Goal: Task Accomplishment & Management: Complete application form

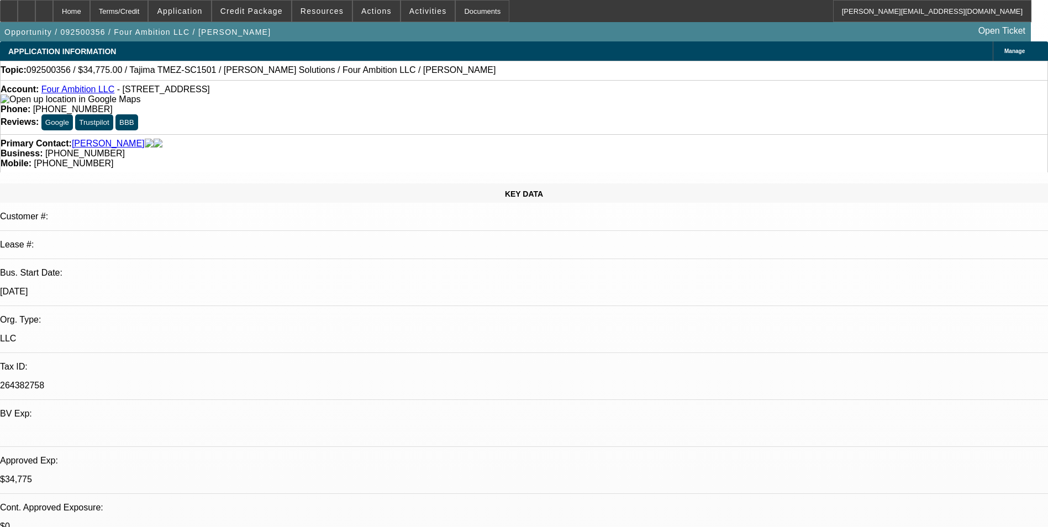
select select "0"
select select "2"
select select "0"
select select "6"
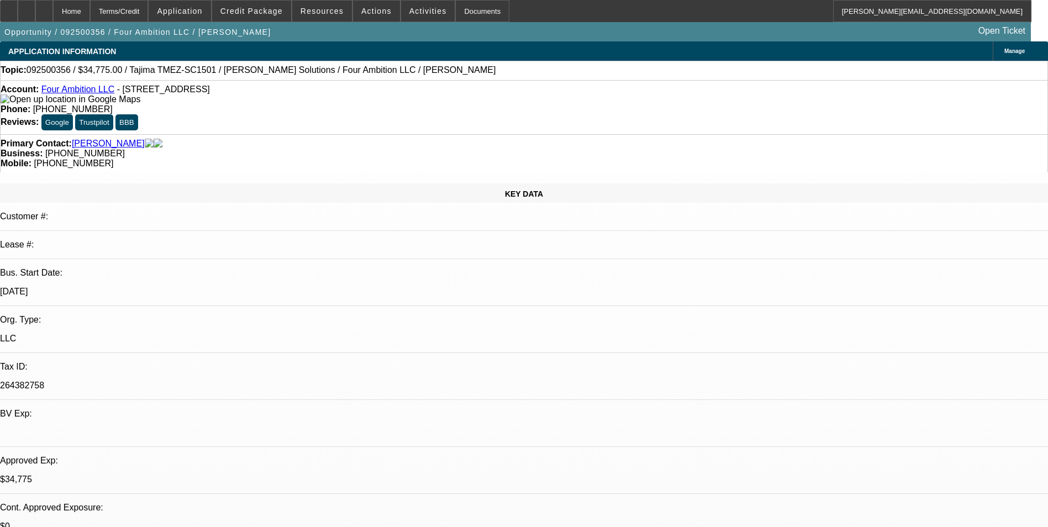
select select "0"
select select "2"
select select "0"
select select "6"
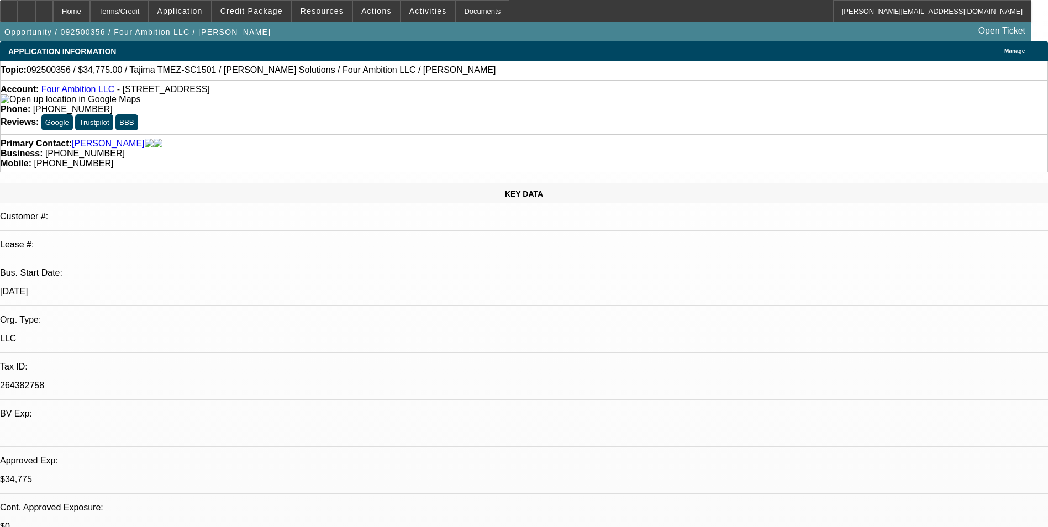
scroll to position [1436, 0]
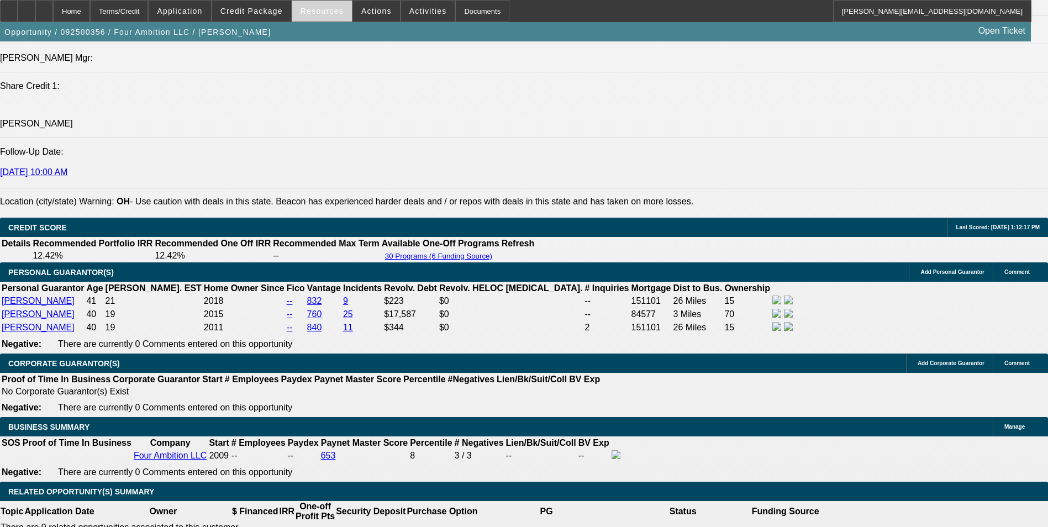
click at [326, 12] on span "Resources" at bounding box center [321, 11] width 43 height 9
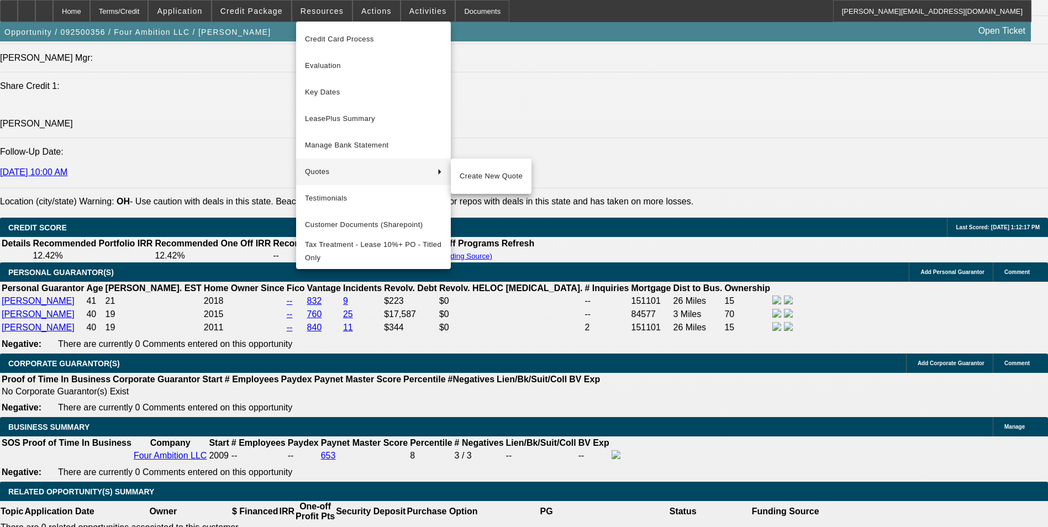
click at [573, 199] on div at bounding box center [524, 263] width 1048 height 527
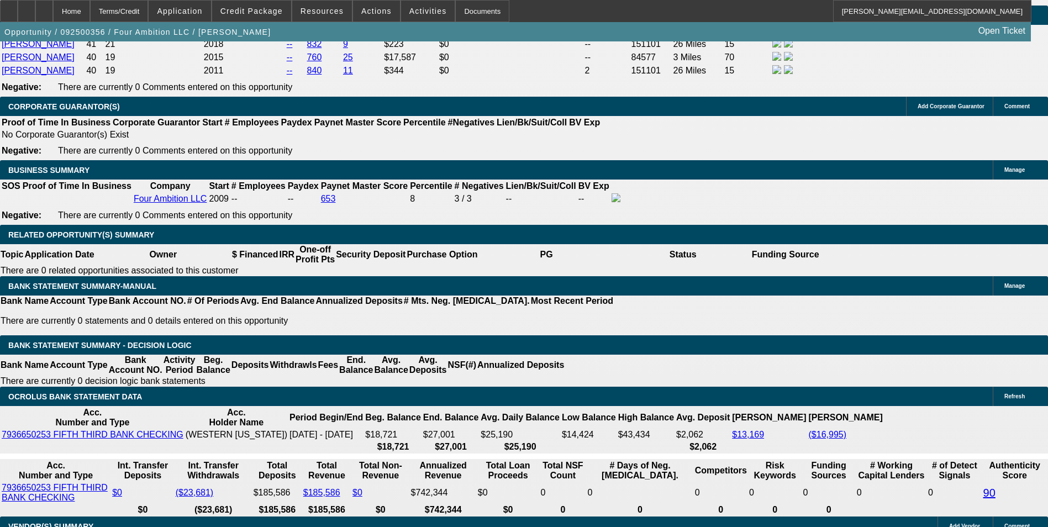
scroll to position [1712, 0]
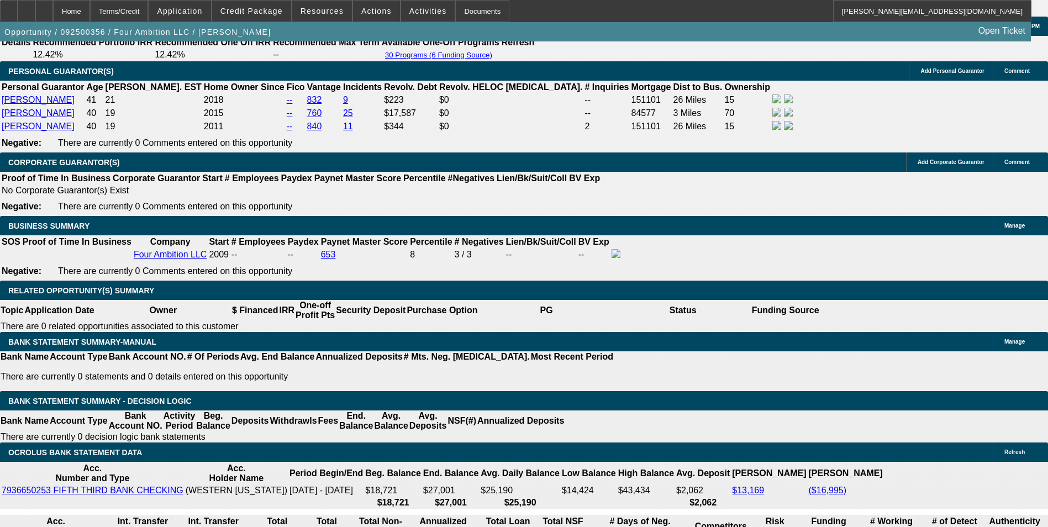
scroll to position [1657, 0]
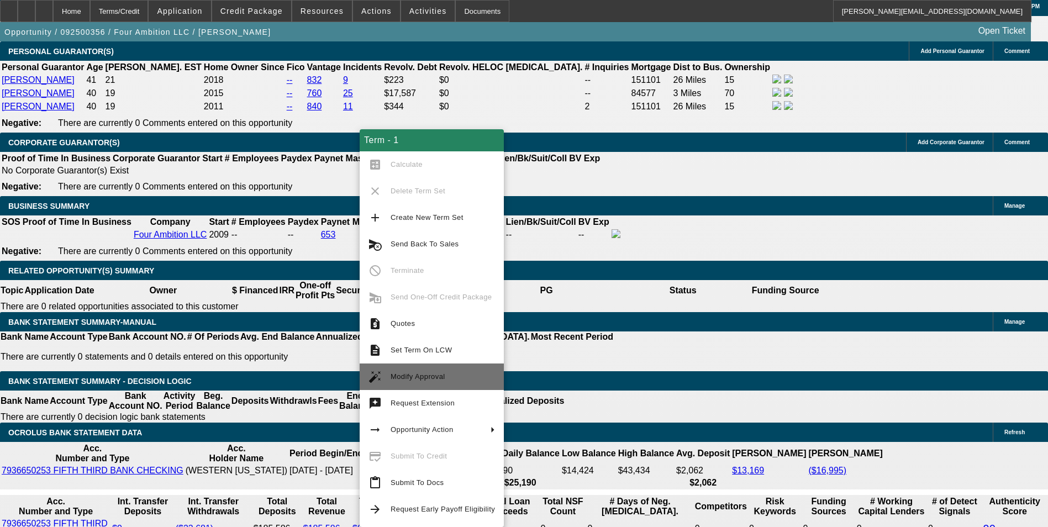
click at [445, 378] on span "Modify Approval" at bounding box center [442, 376] width 104 height 13
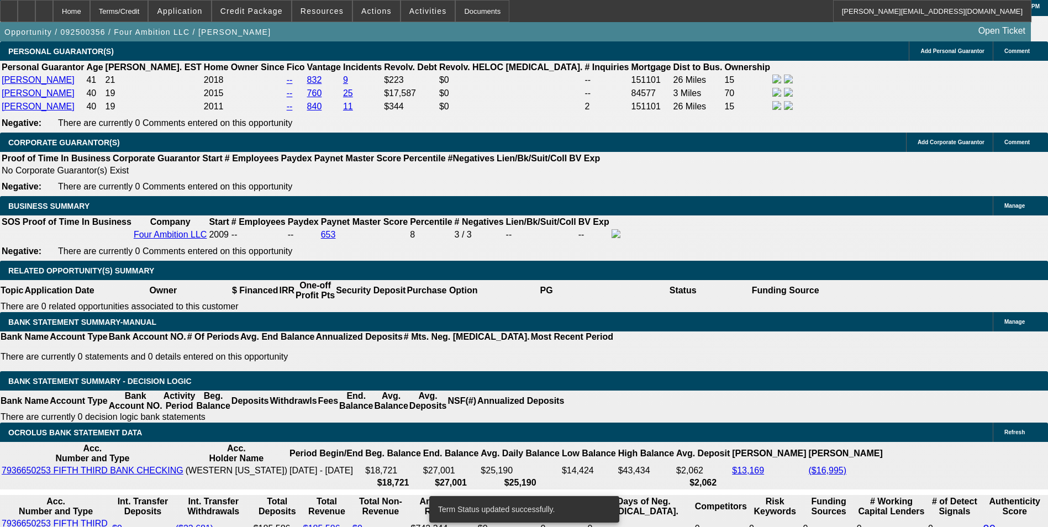
select select "0"
select select "2"
select select "0"
select select "6"
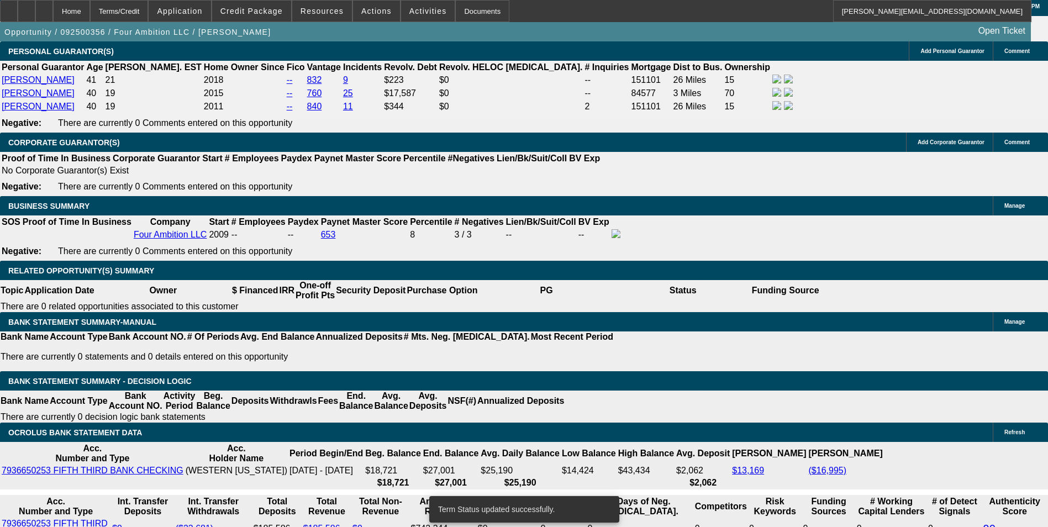
select select "0"
select select "2"
select select "0"
select select "6"
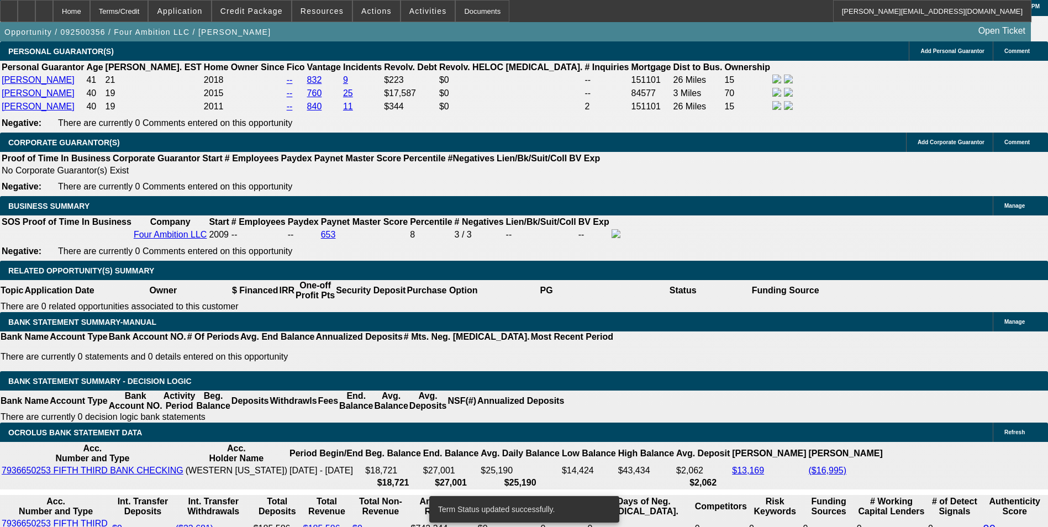
select select "0"
select select "2"
select select "0"
select select "6"
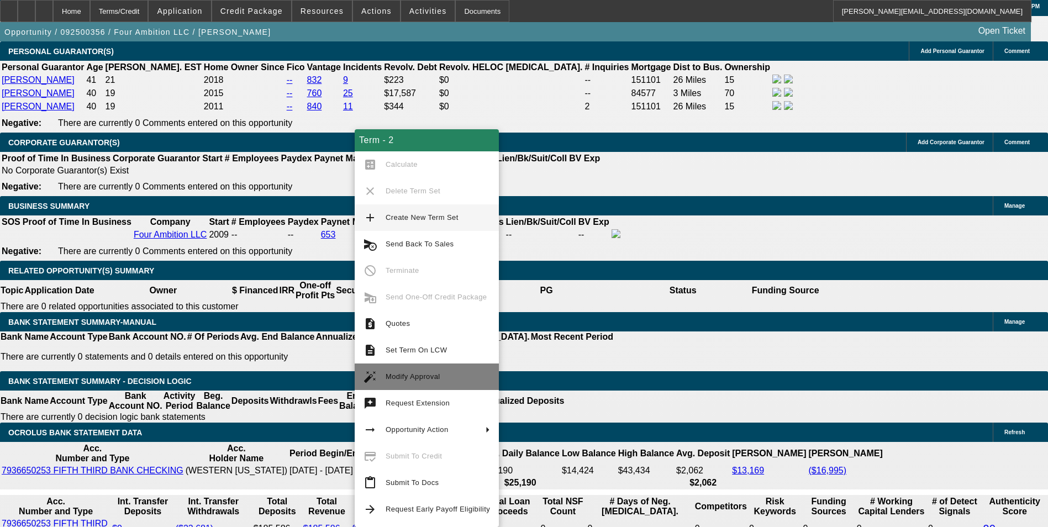
click at [427, 369] on button "auto_fix_high Modify Approval" at bounding box center [427, 376] width 144 height 27
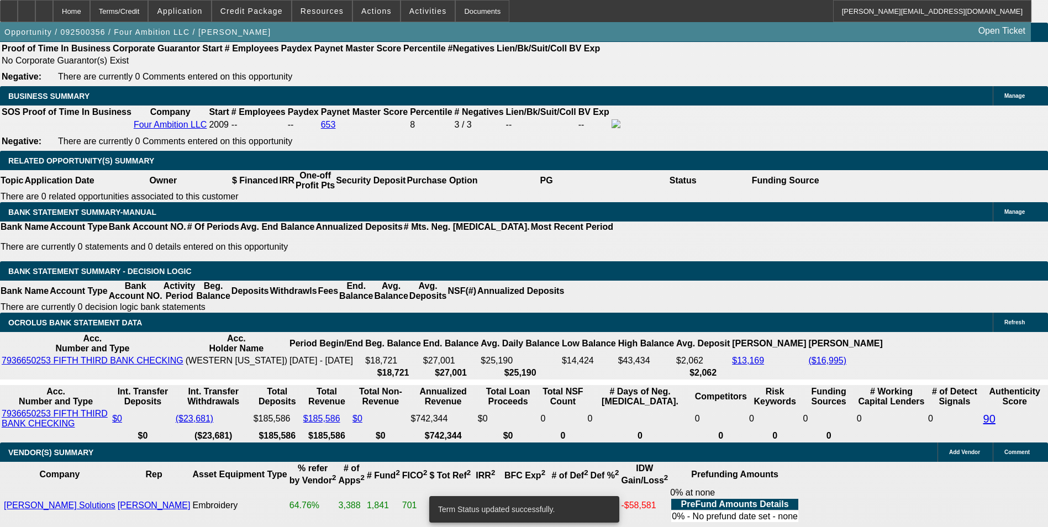
scroll to position [1767, 0]
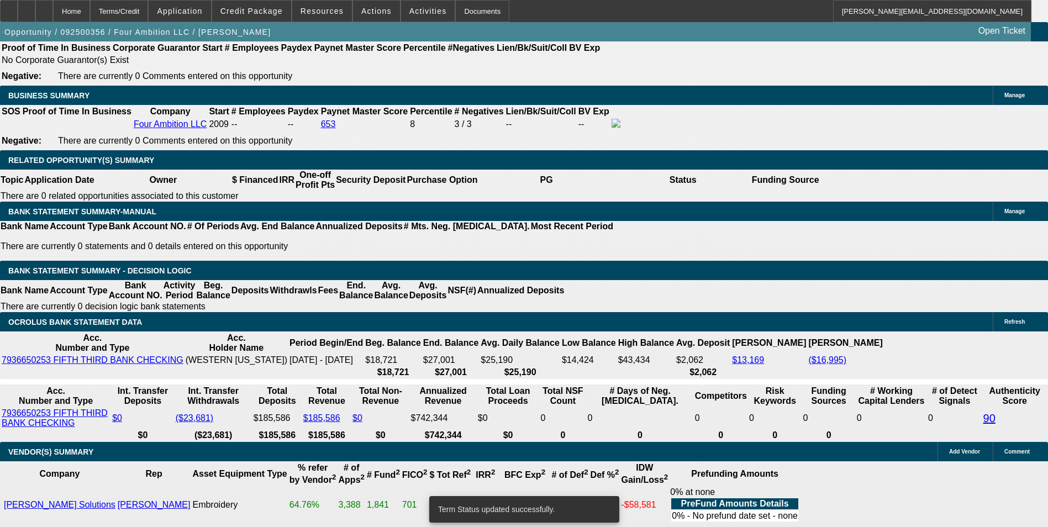
select select "0"
select select "2"
select select "0"
select select "6"
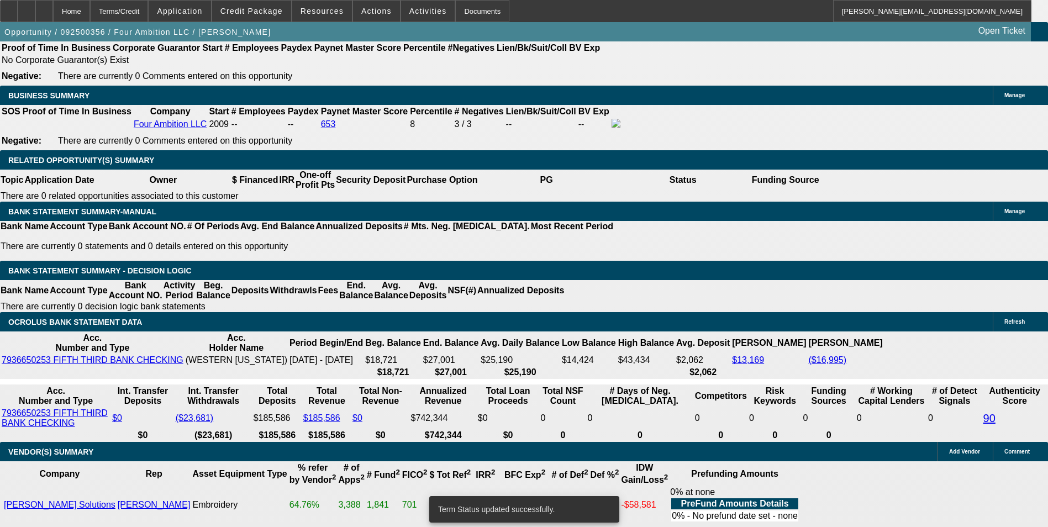
select select "0"
select select "2"
select select "0"
select select "6"
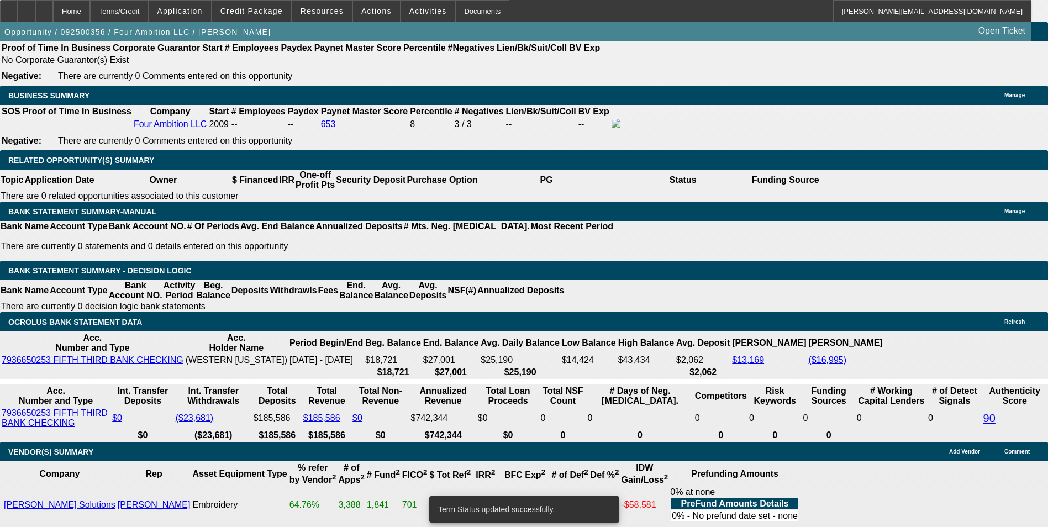
select select "0"
select select "2"
select select "0"
select select "6"
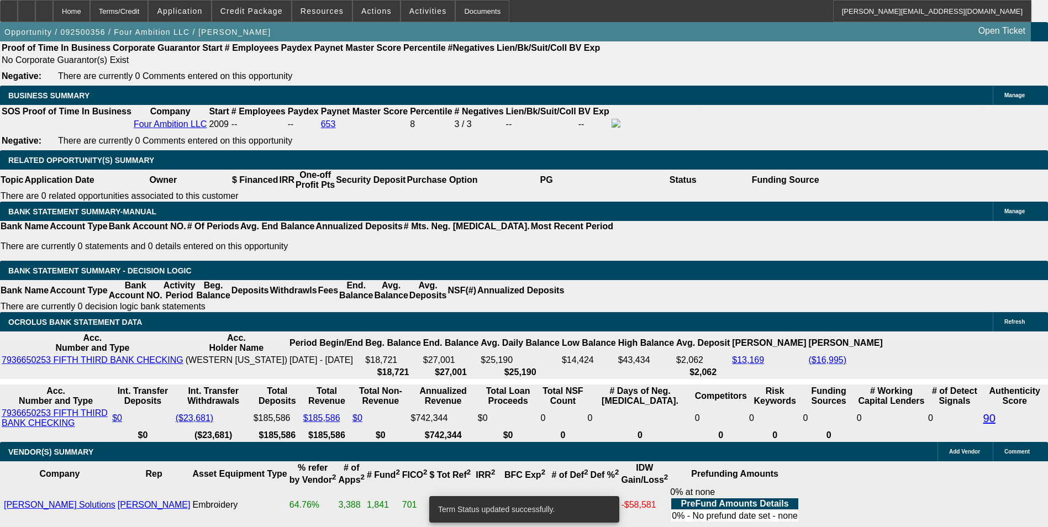
select select "0"
select select "2"
select select "0"
select select "6"
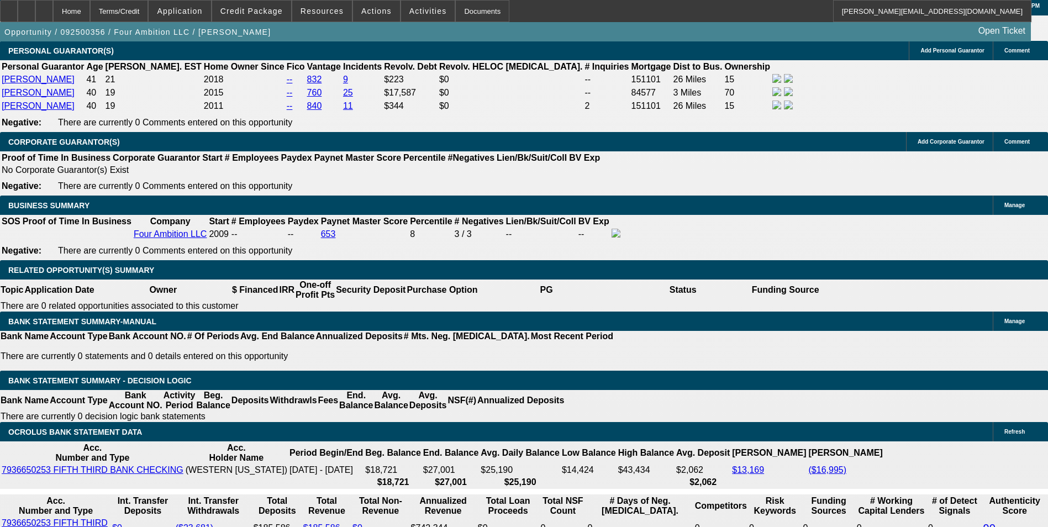
scroll to position [1657, 0]
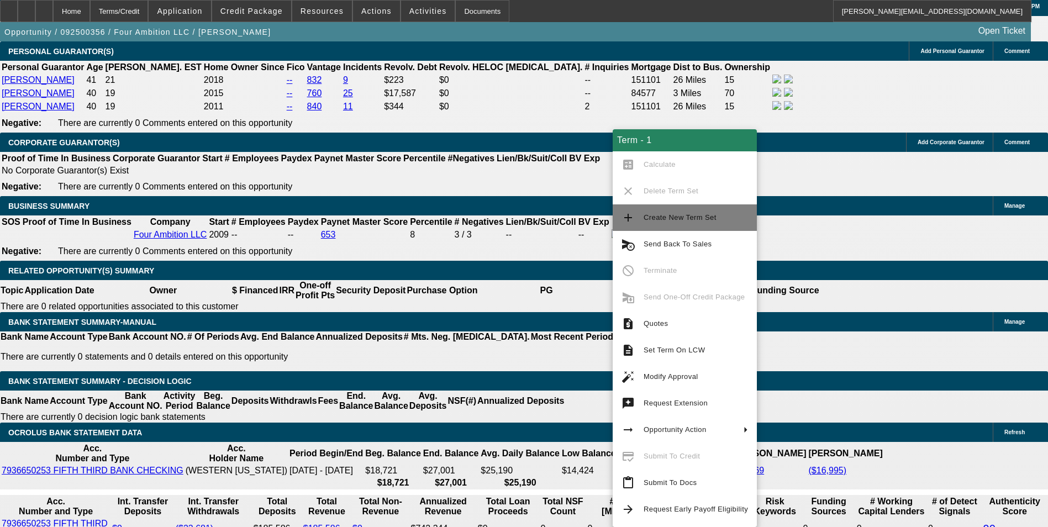
click at [644, 218] on span "Create New Term Set" at bounding box center [679, 217] width 73 height 8
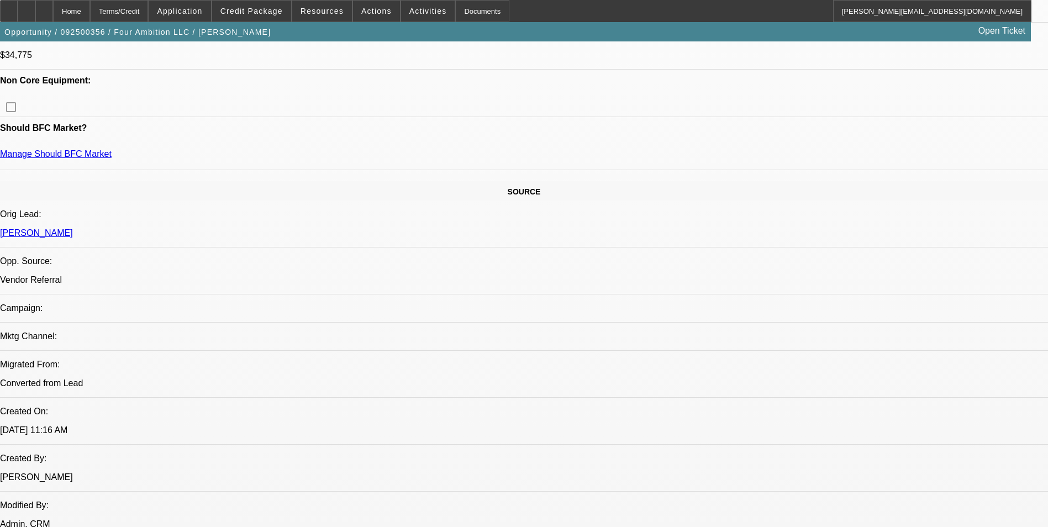
select select "0"
select select "2"
select select "0"
select select "2"
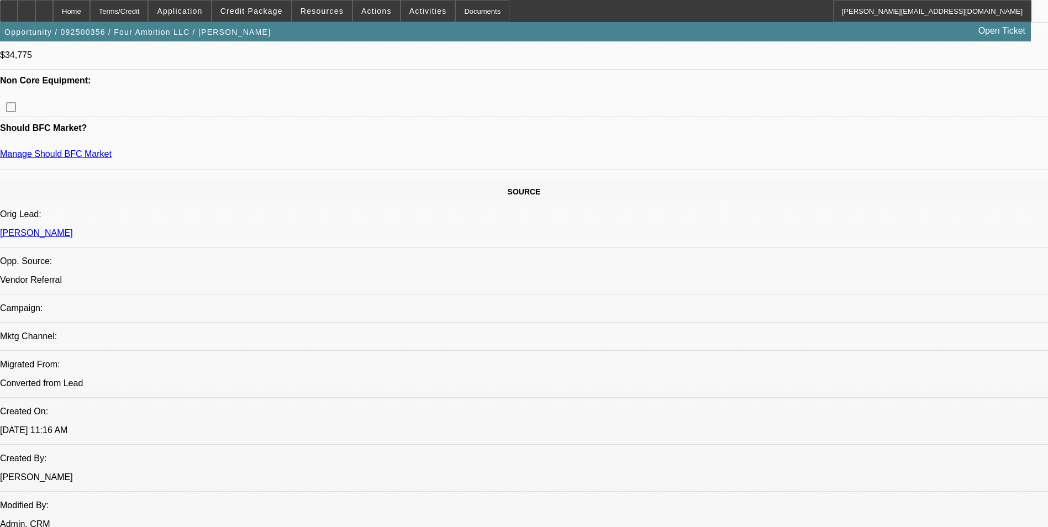
select select "0"
select select "2"
select select "0"
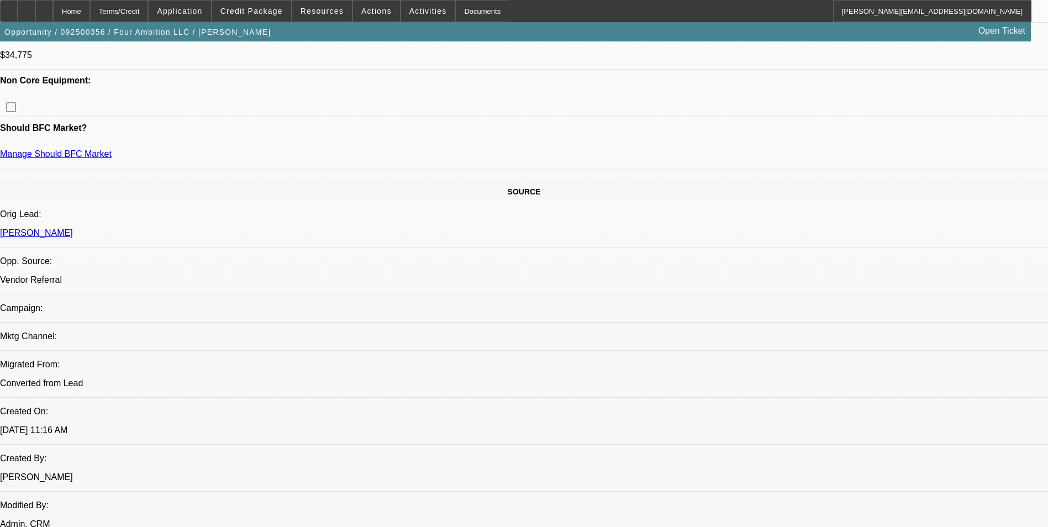
select select "2"
select select "0"
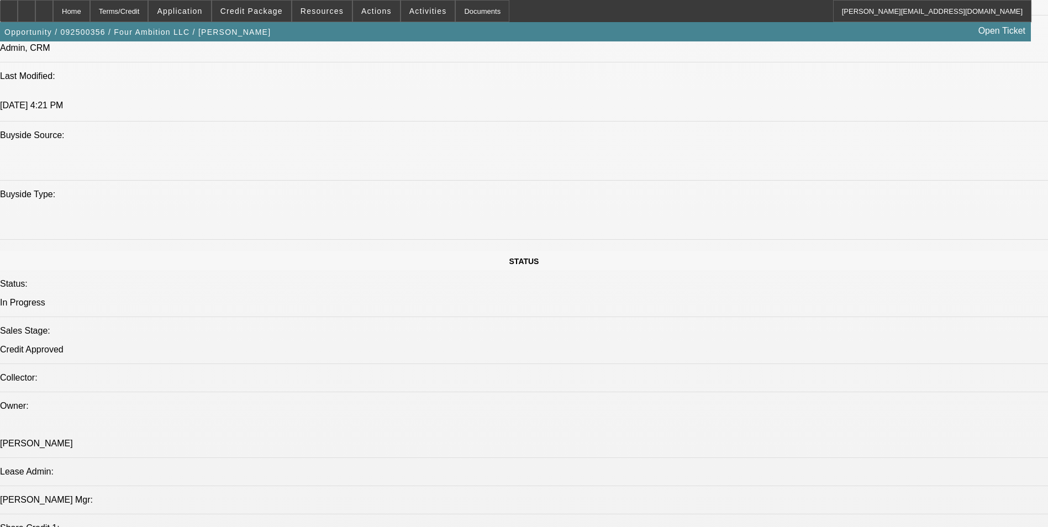
select select "1"
select select "2"
select select "6"
select select "1"
select select "2"
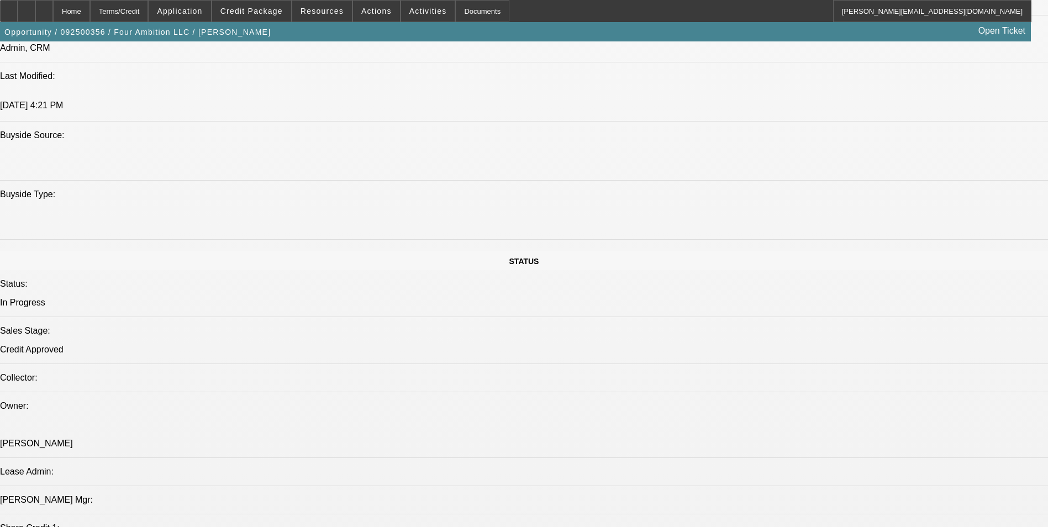
select select "6"
select select "1"
select select "2"
select select "6"
select select "1"
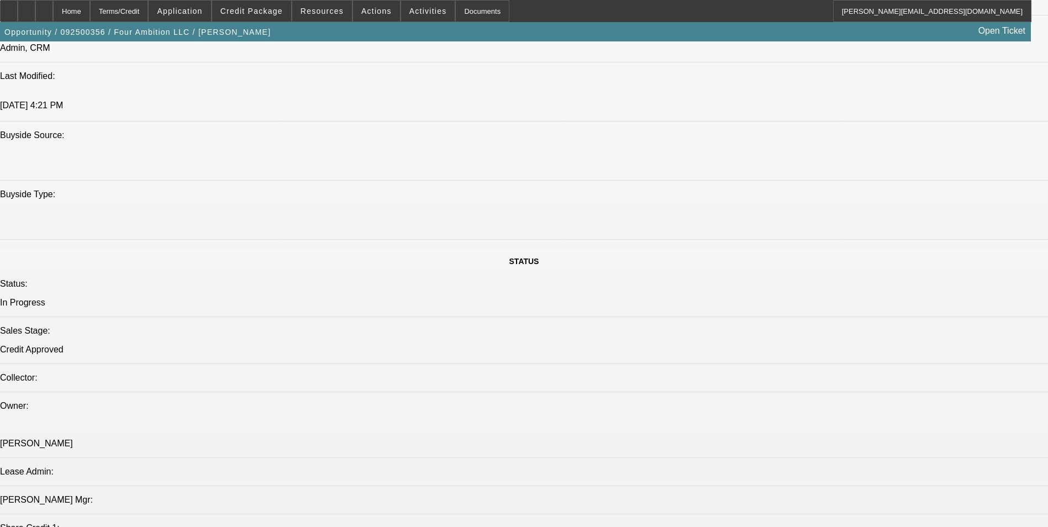
select select "2"
select select "6"
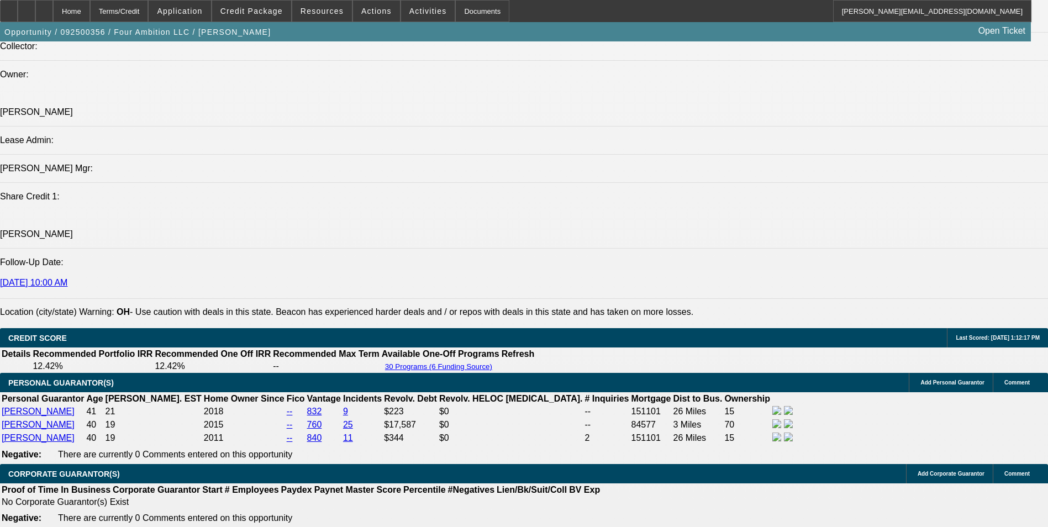
scroll to position [1657, 0]
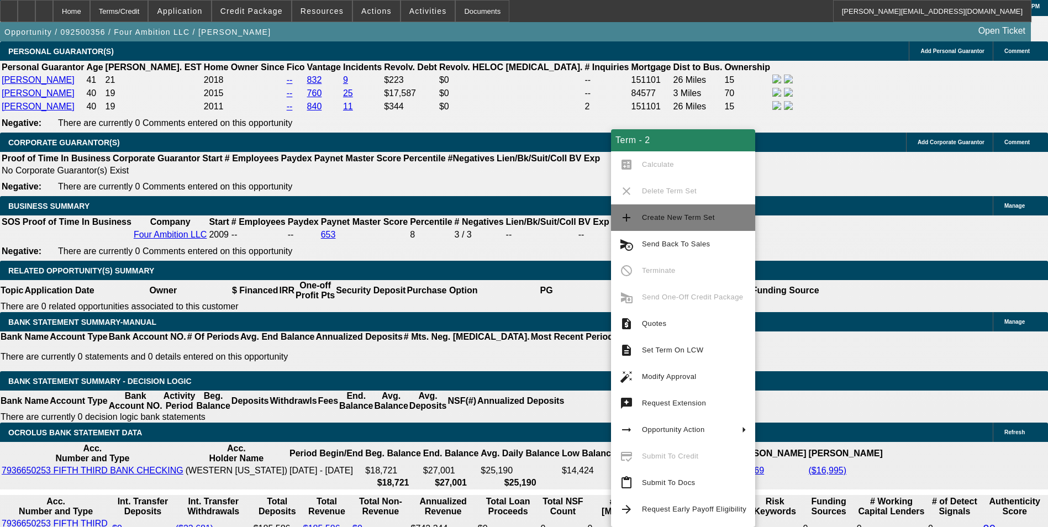
click at [635, 216] on button "add Create New Term Set" at bounding box center [683, 217] width 144 height 27
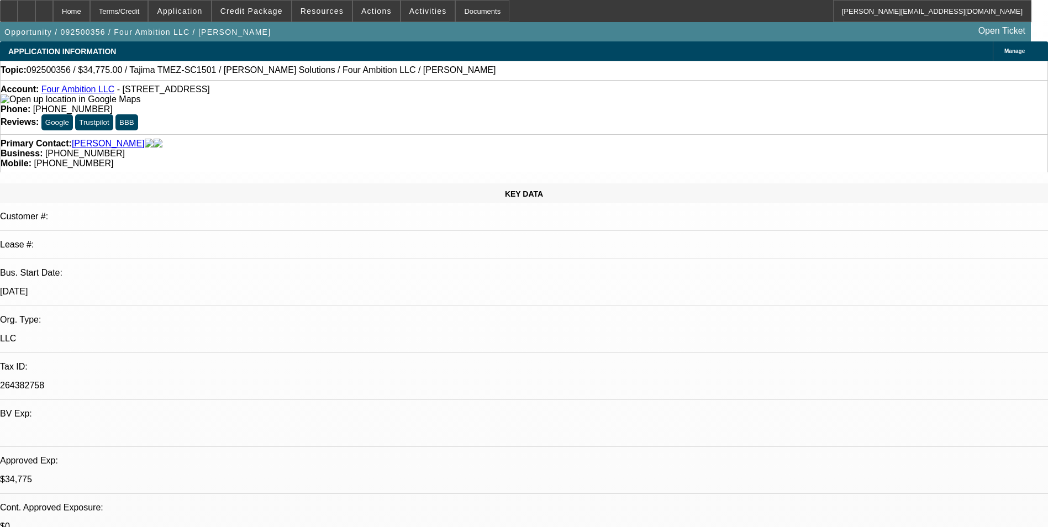
select select "0"
select select "2"
select select "0"
select select "2"
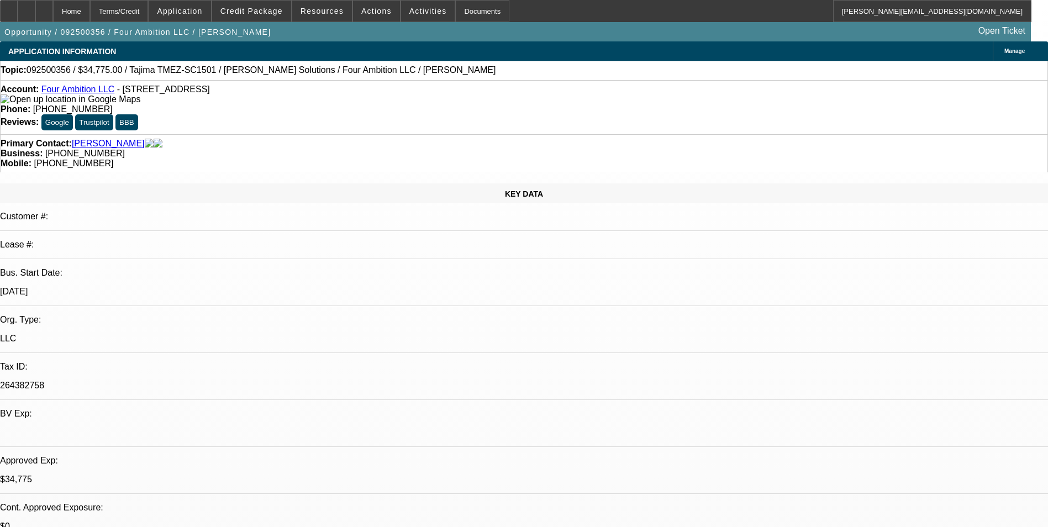
select select "0"
select select "2"
select select "0"
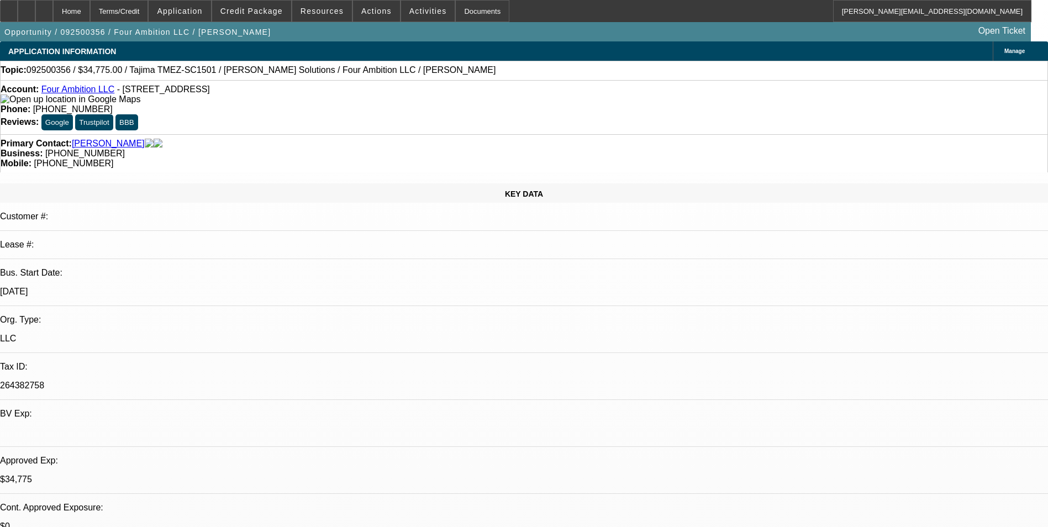
select select "2"
select select "0"
select select "1"
select select "2"
select select "6"
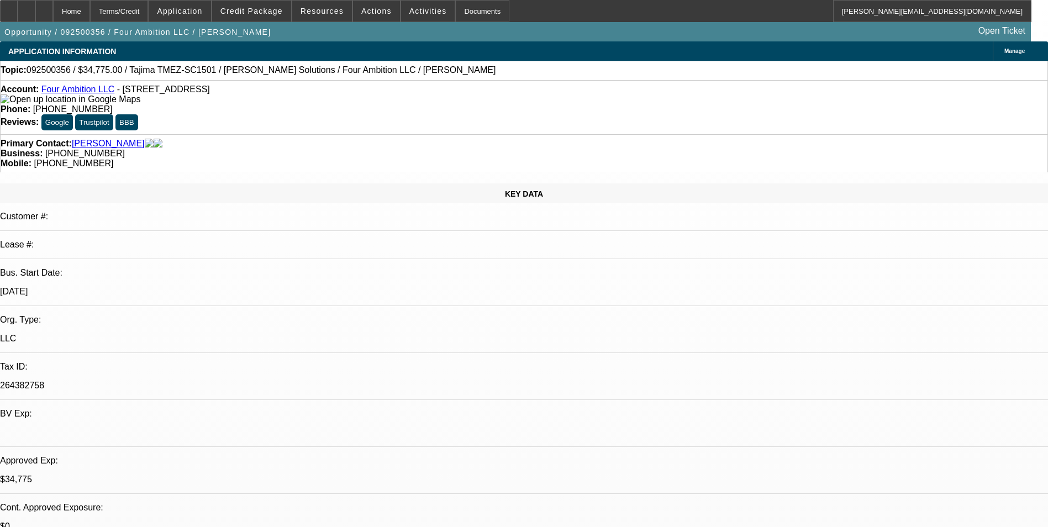
select select "1"
select select "2"
select select "6"
select select "1"
select select "2"
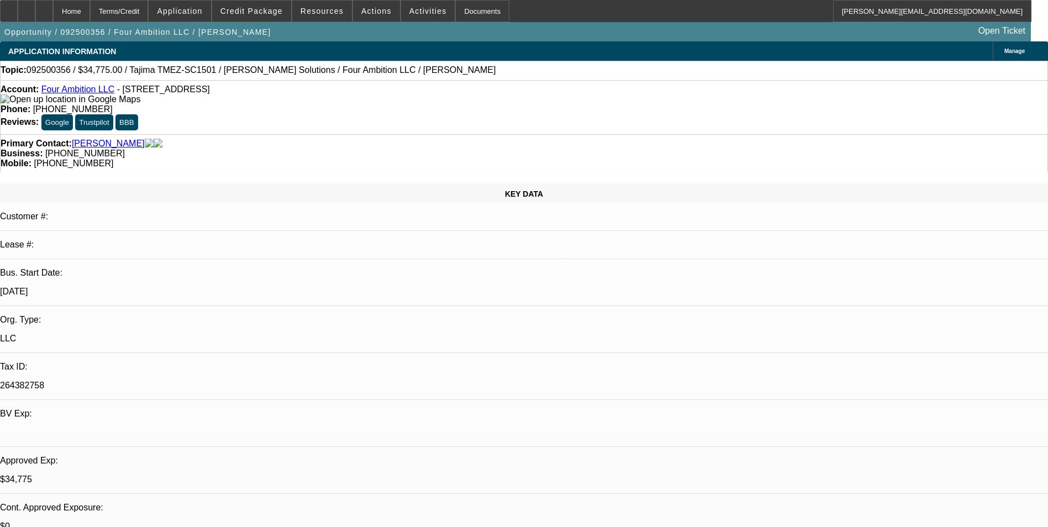
select select "6"
select select "1"
select select "2"
select select "6"
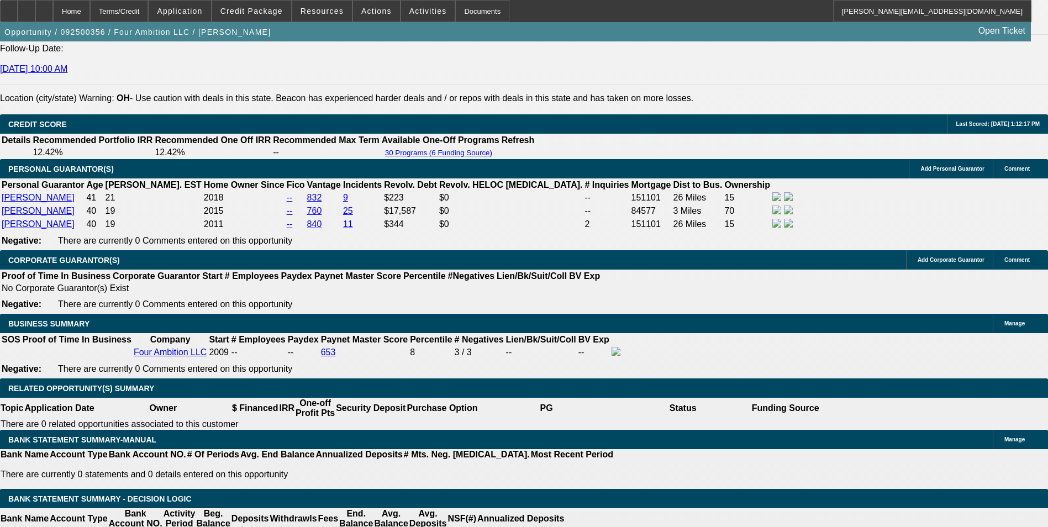
scroll to position [1657, 0]
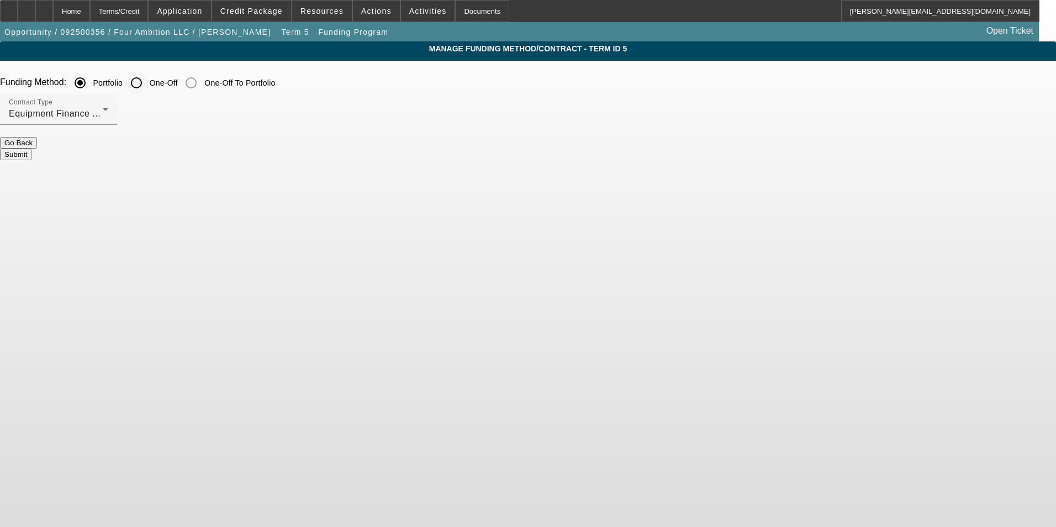
click at [147, 86] on input "One-Off" at bounding box center [136, 83] width 22 height 22
radio input "true"
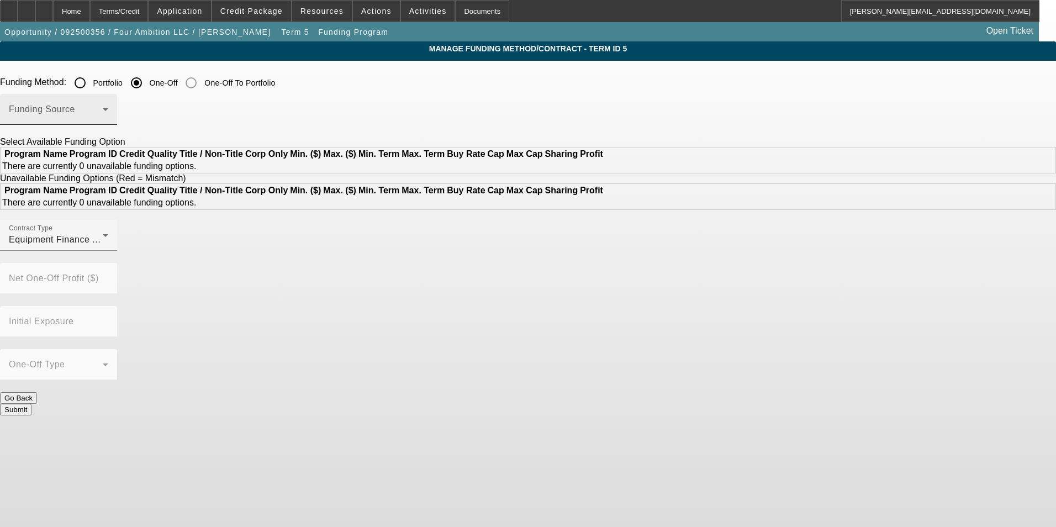
click at [108, 105] on div "Funding Source" at bounding box center [58, 109] width 99 height 31
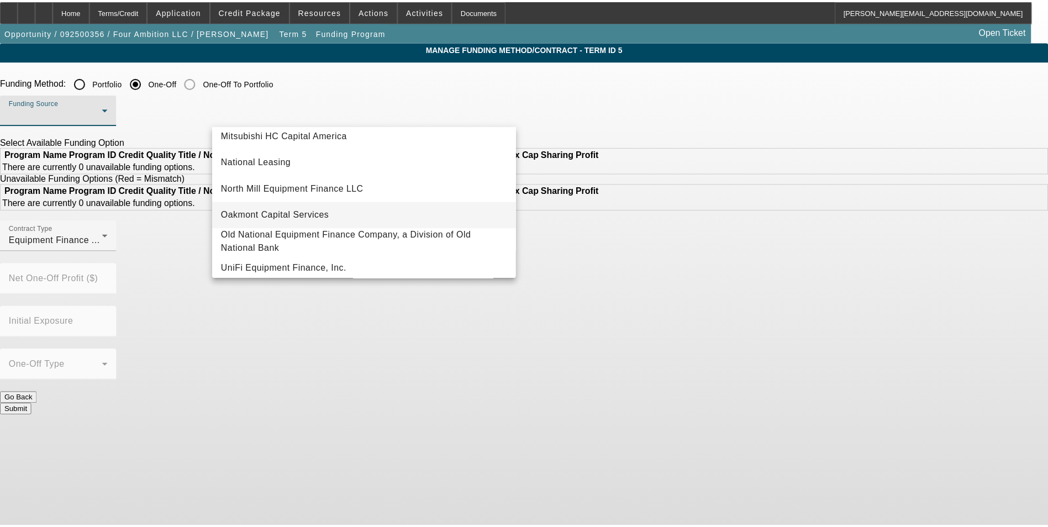
scroll to position [313, 0]
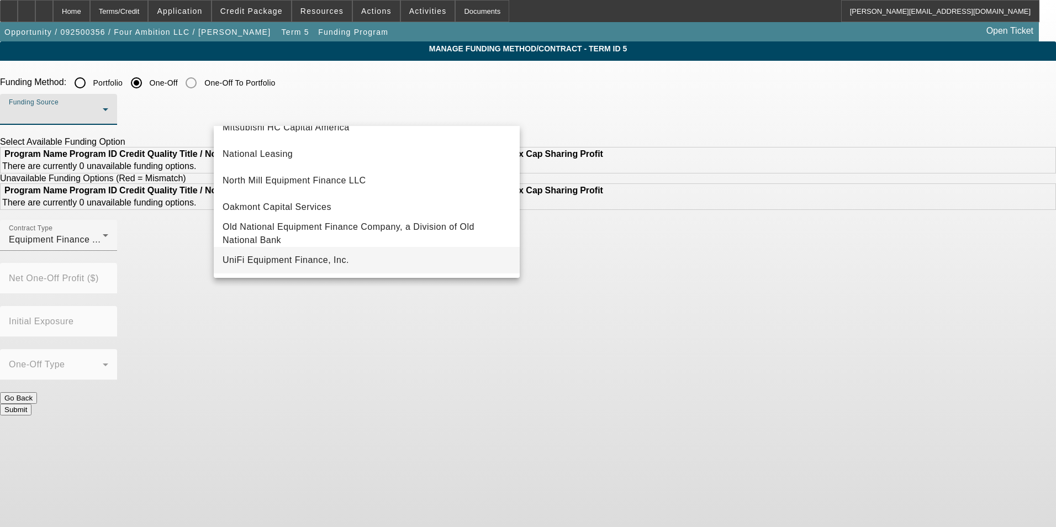
click at [345, 254] on span "UniFi Equipment Finance, Inc." at bounding box center [286, 260] width 126 height 13
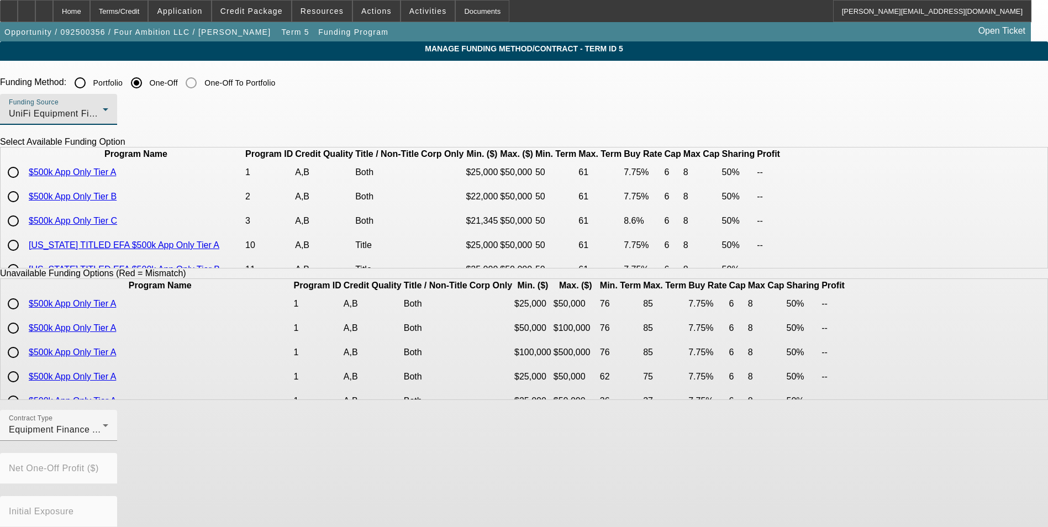
click at [24, 208] on input "radio" at bounding box center [13, 197] width 22 height 22
radio input "true"
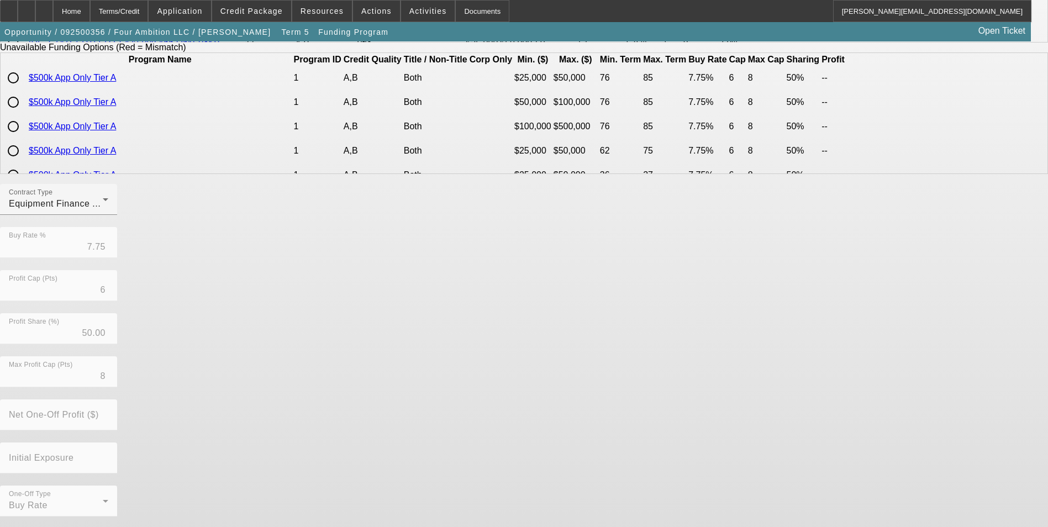
scroll to position [227, 0]
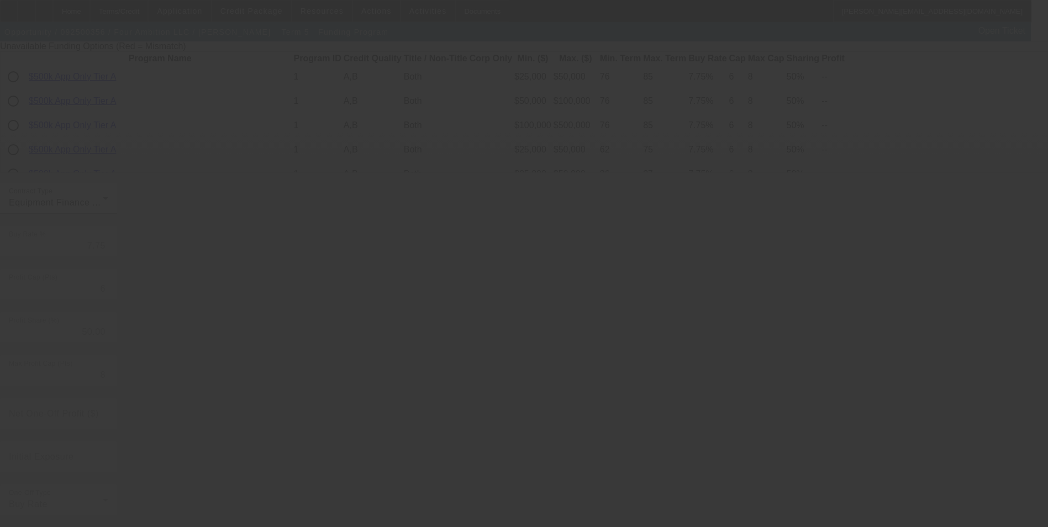
radio input "true"
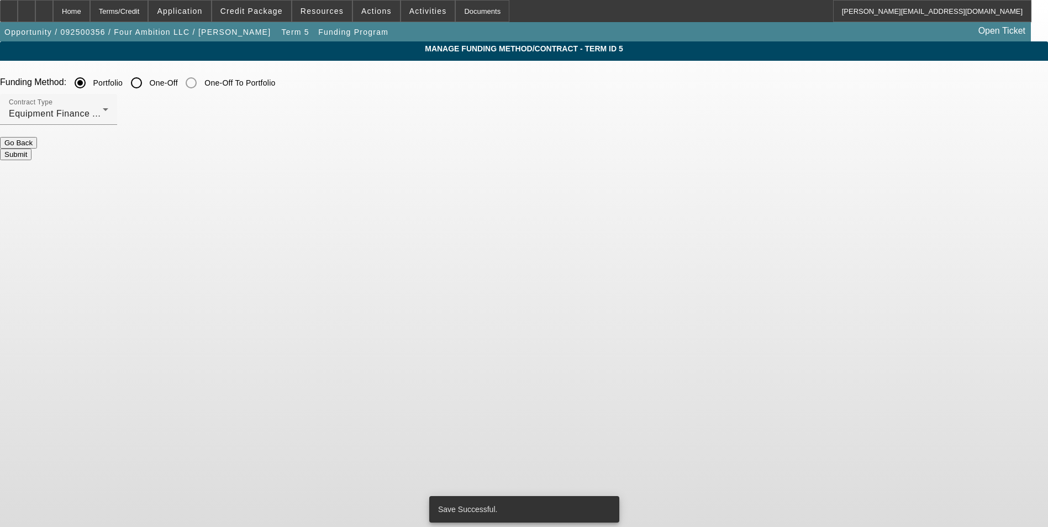
scroll to position [0, 0]
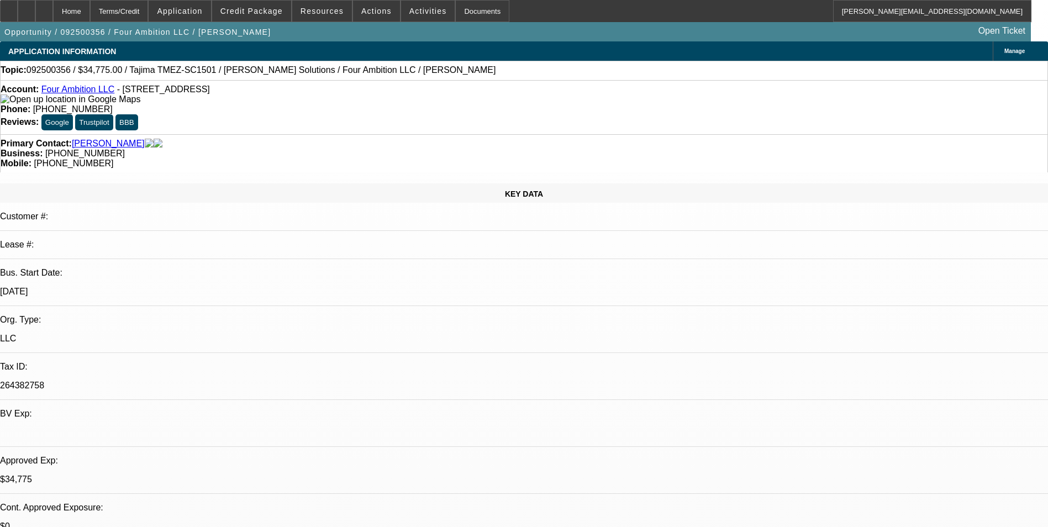
select select "0"
select select "2"
select select "0"
select select "6"
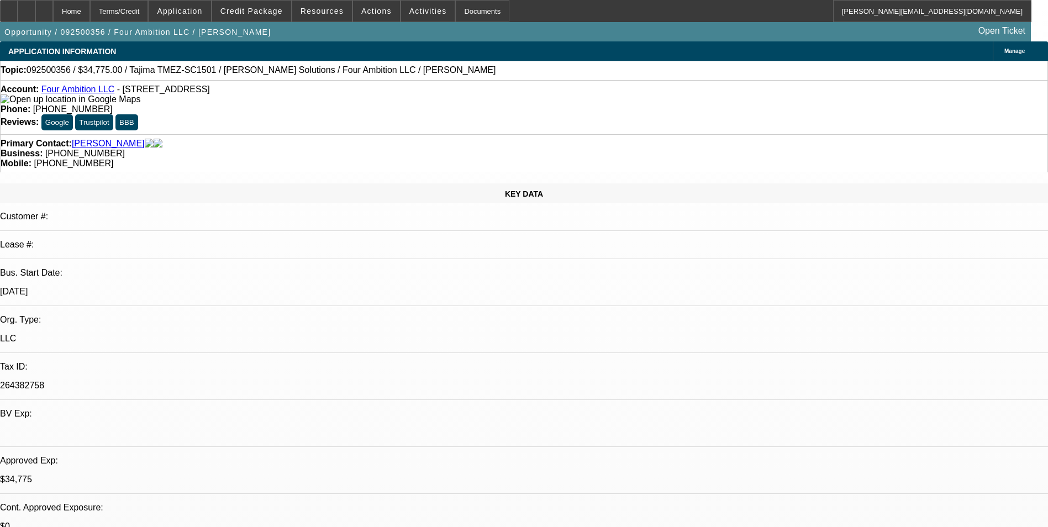
select select "0"
select select "2"
select select "0"
select select "6"
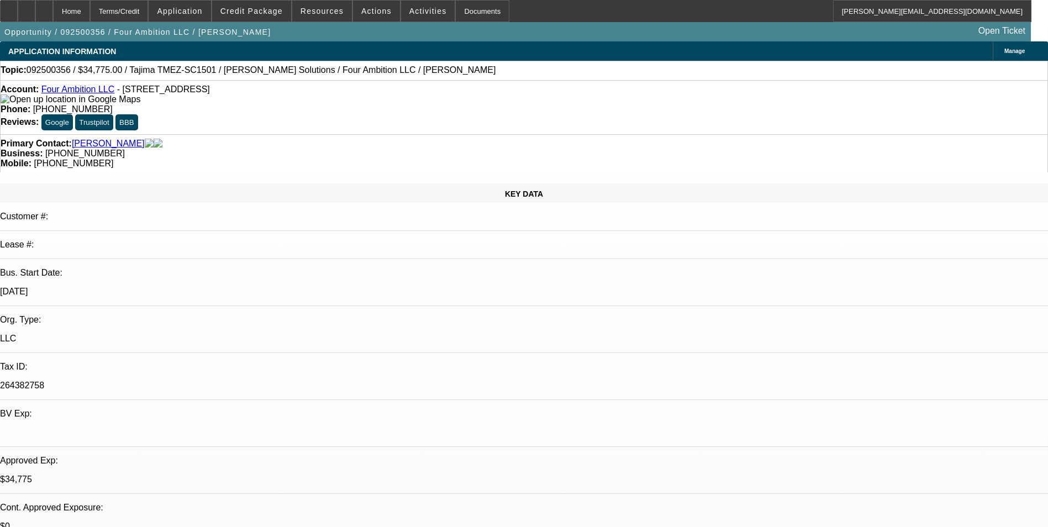
select select "0"
select select "2"
select select "0"
select select "6"
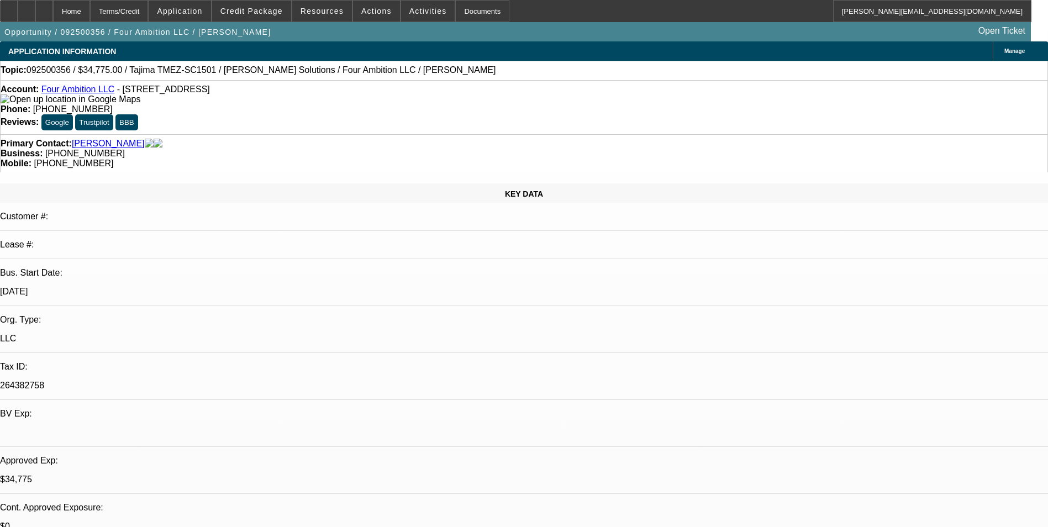
select select "0"
select select "2"
select select "0"
select select "6"
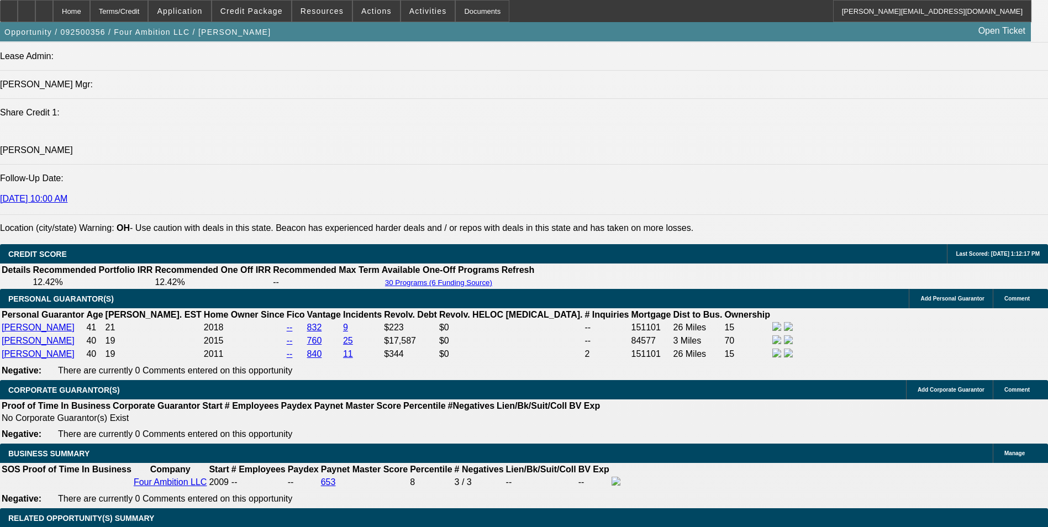
scroll to position [1491, 0]
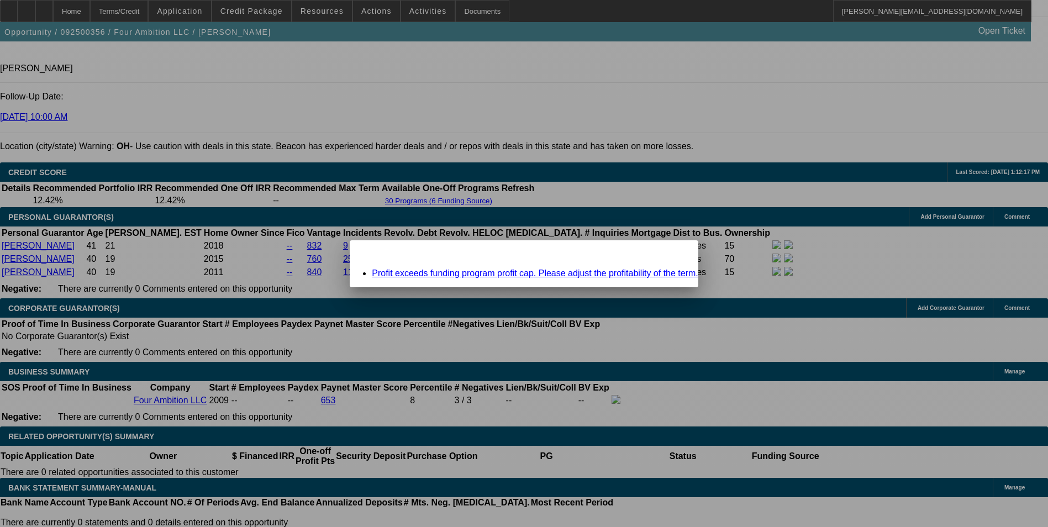
scroll to position [0, 0]
click at [674, 252] on div "Close" at bounding box center [686, 246] width 24 height 13
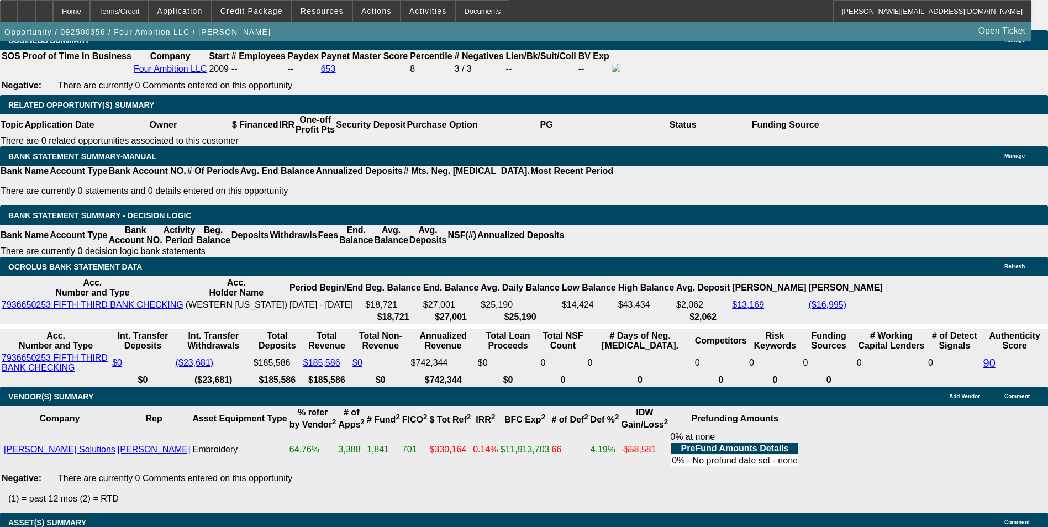
scroll to position [1657, 0]
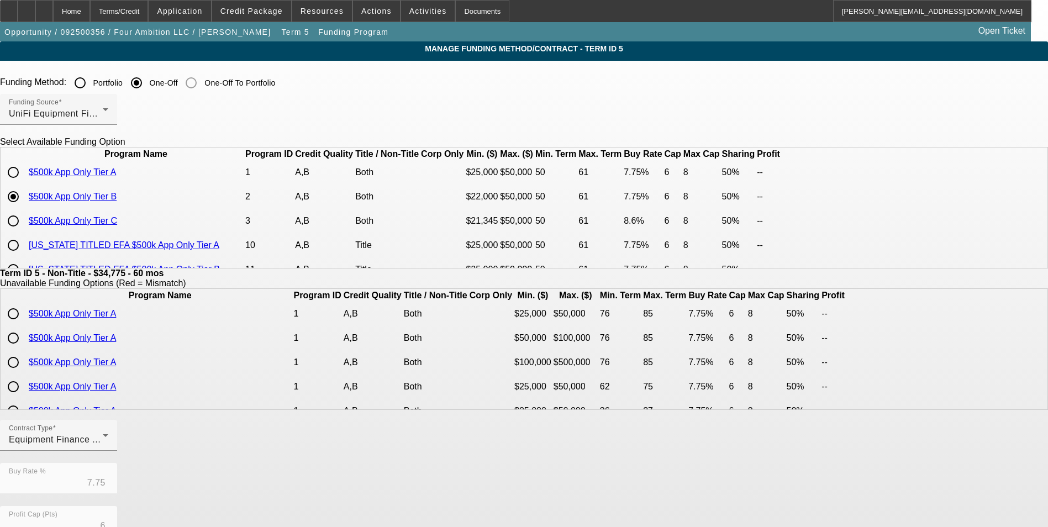
click at [24, 232] on input "radio" at bounding box center [13, 221] width 22 height 22
radio input "true"
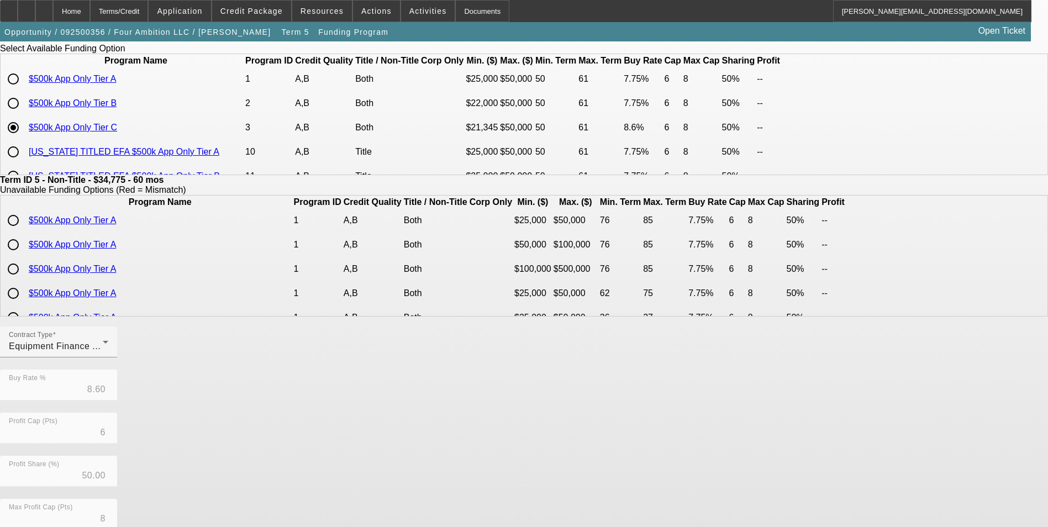
scroll to position [237, 0]
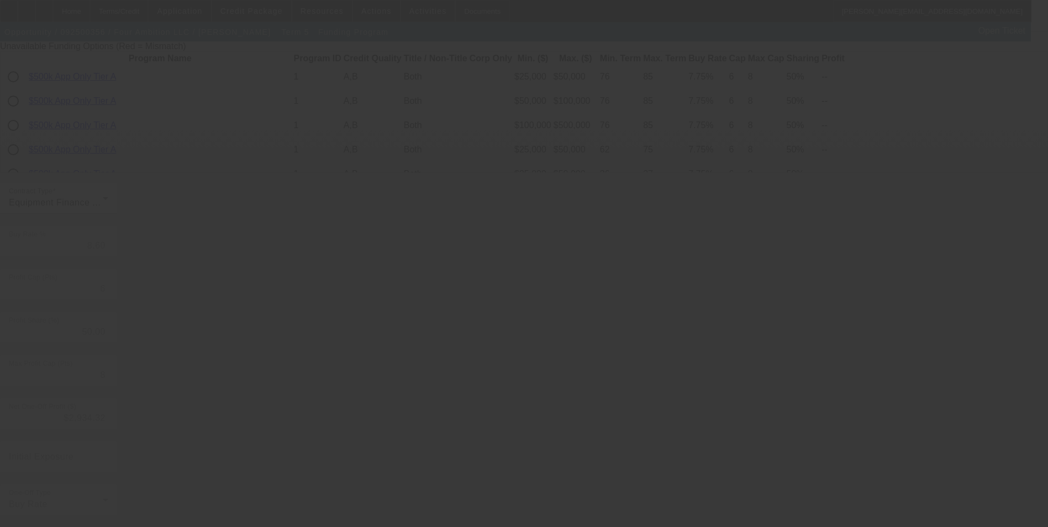
type input "7.75"
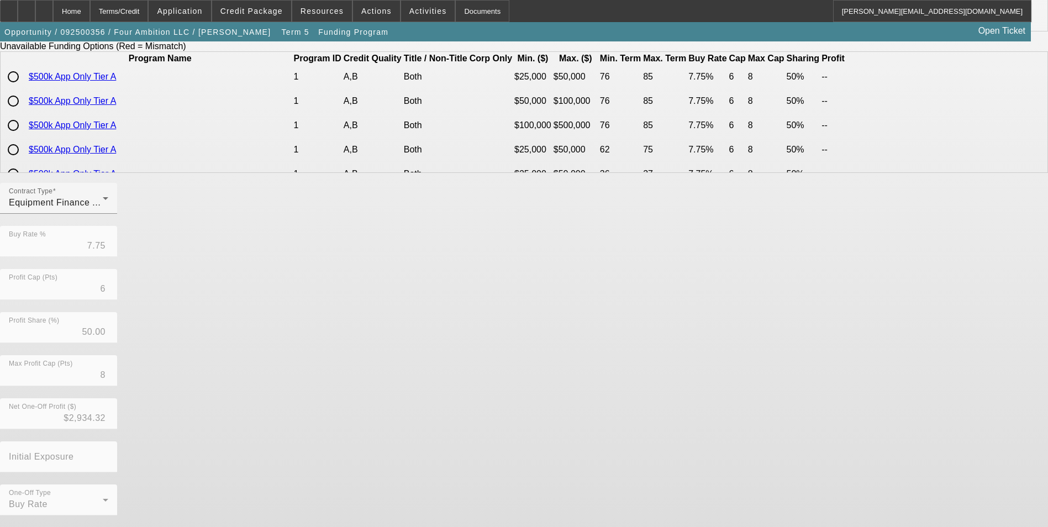
scroll to position [0, 0]
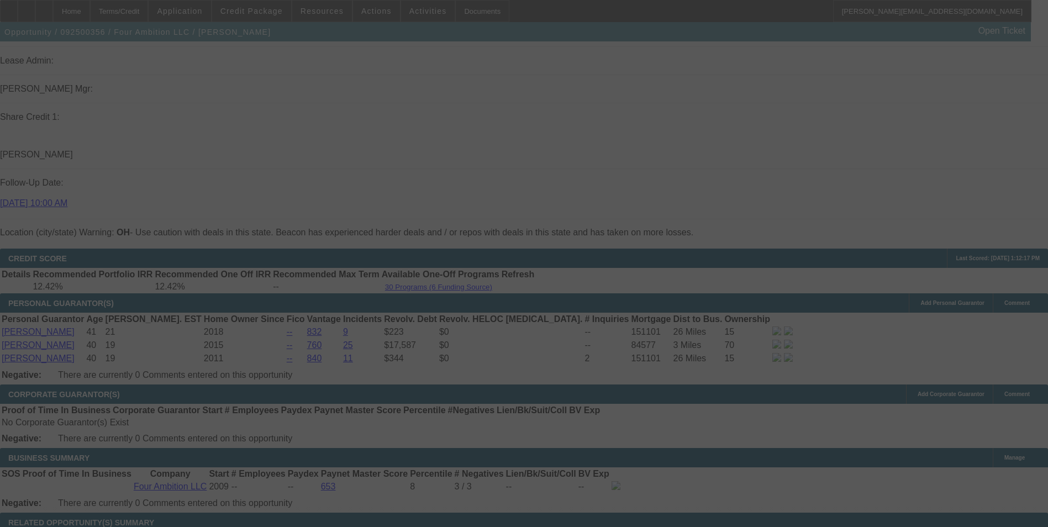
scroll to position [1401, 0]
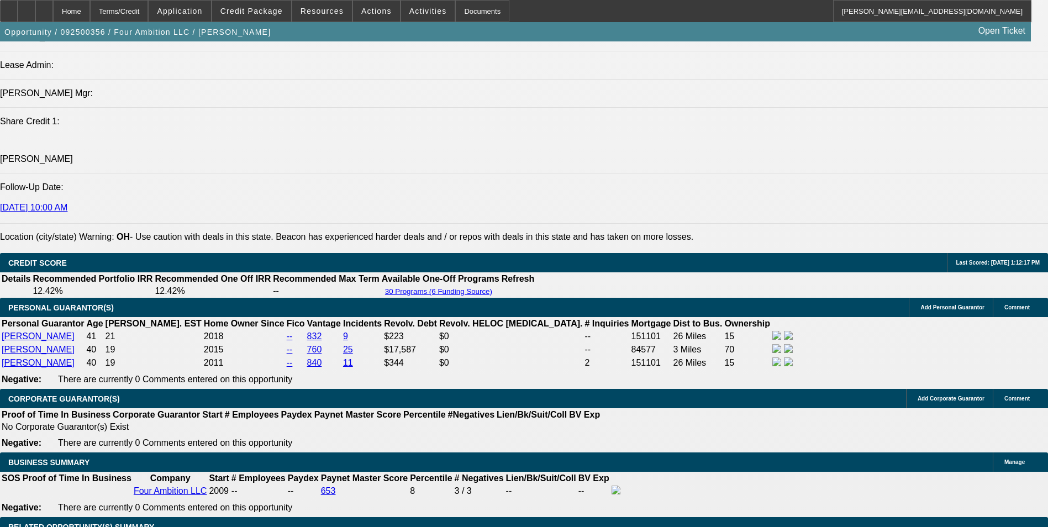
select select "0"
select select "2"
select select "0"
select select "6"
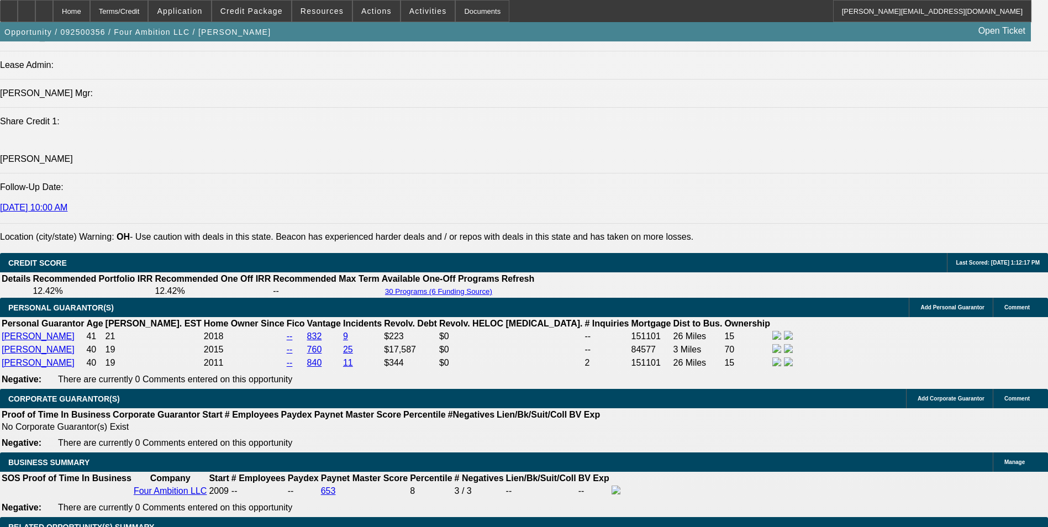
select select "0"
select select "2"
select select "0"
select select "6"
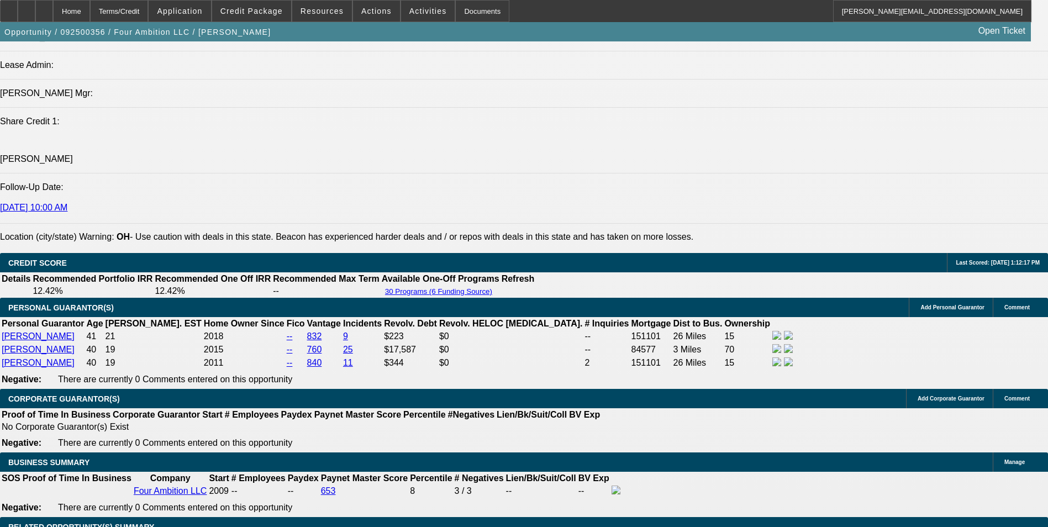
select select "0"
select select "2"
select select "0"
select select "6"
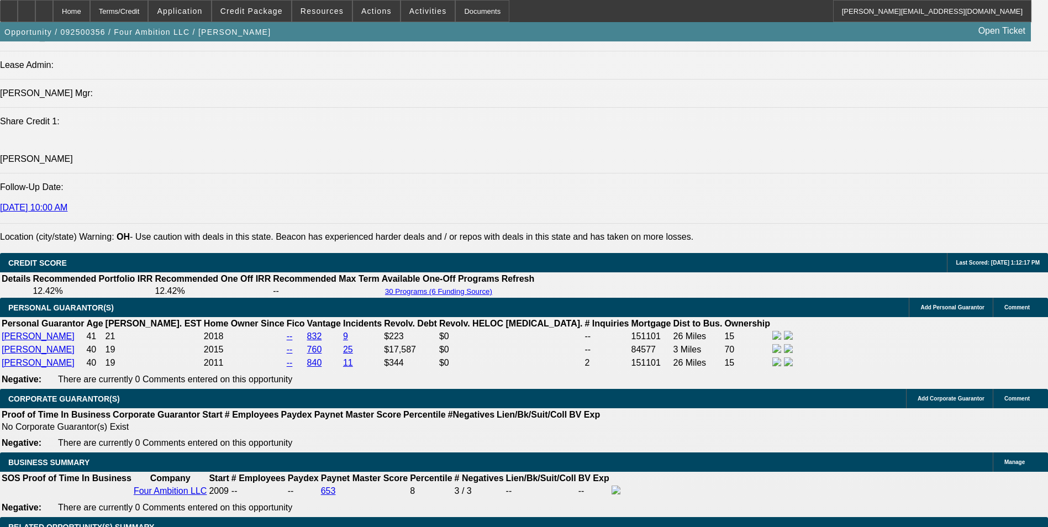
select select "0"
select select "2"
select select "0"
select select "6"
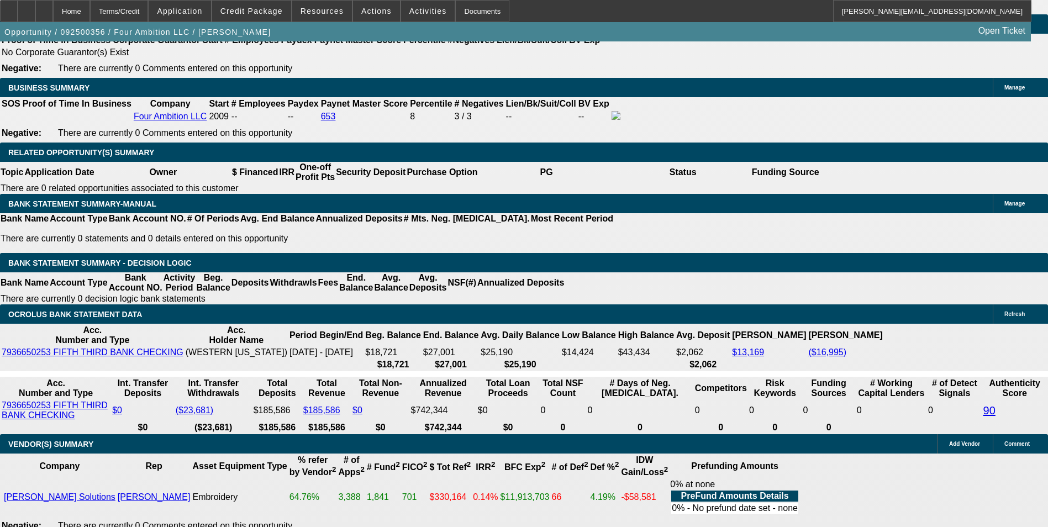
scroll to position [1622, 0]
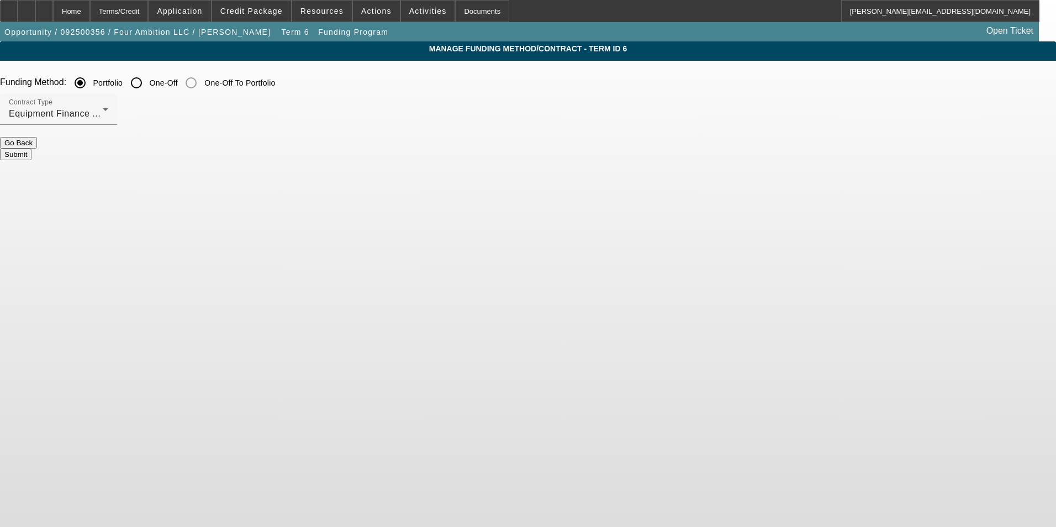
click at [147, 81] on input "One-Off" at bounding box center [136, 83] width 22 height 22
radio input "true"
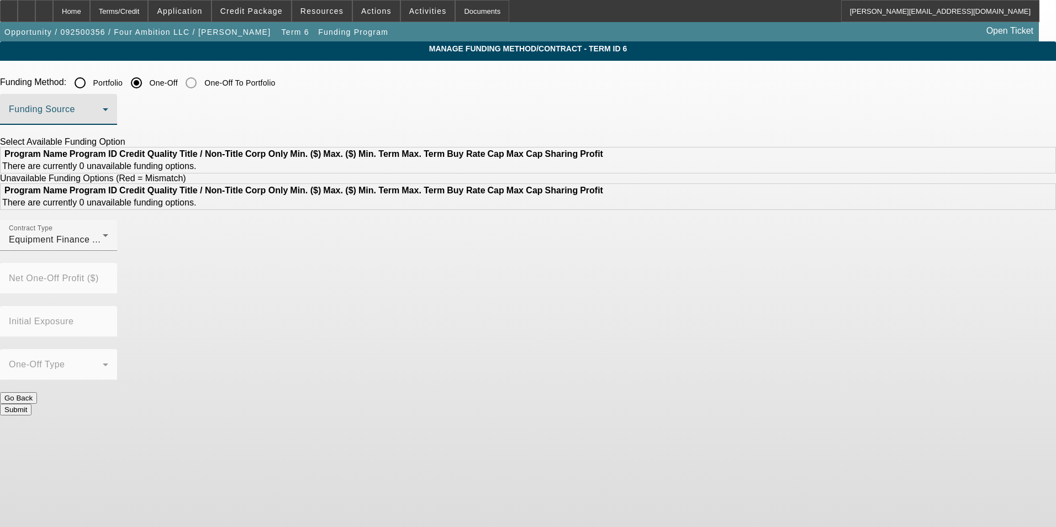
click at [103, 110] on span at bounding box center [56, 113] width 94 height 13
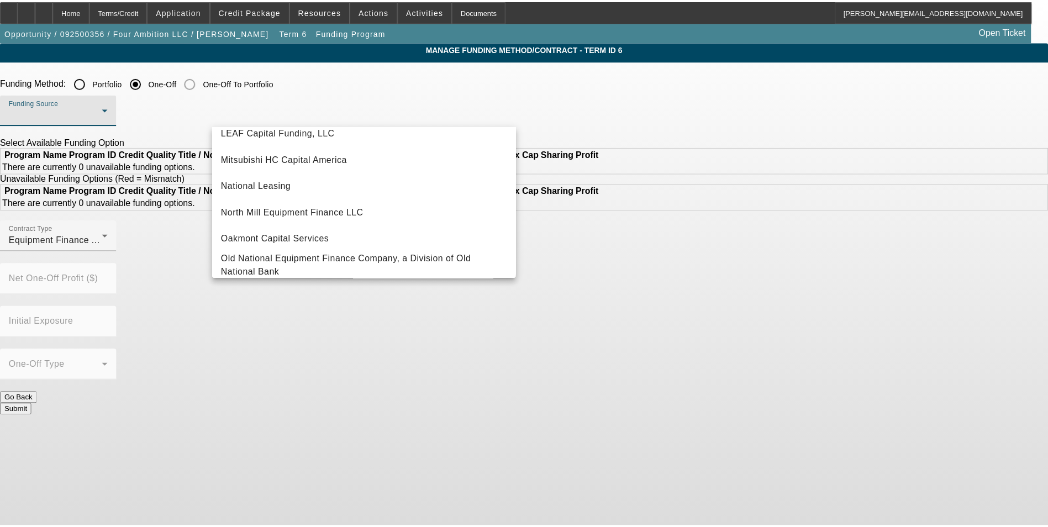
scroll to position [313, 0]
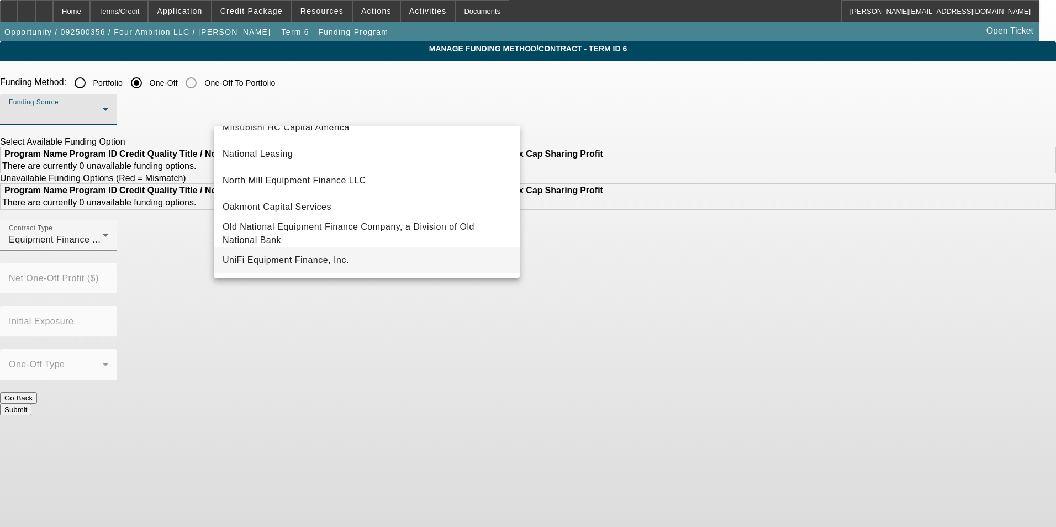
click at [347, 252] on mat-option "UniFi Equipment Finance, Inc." at bounding box center [367, 260] width 306 height 27
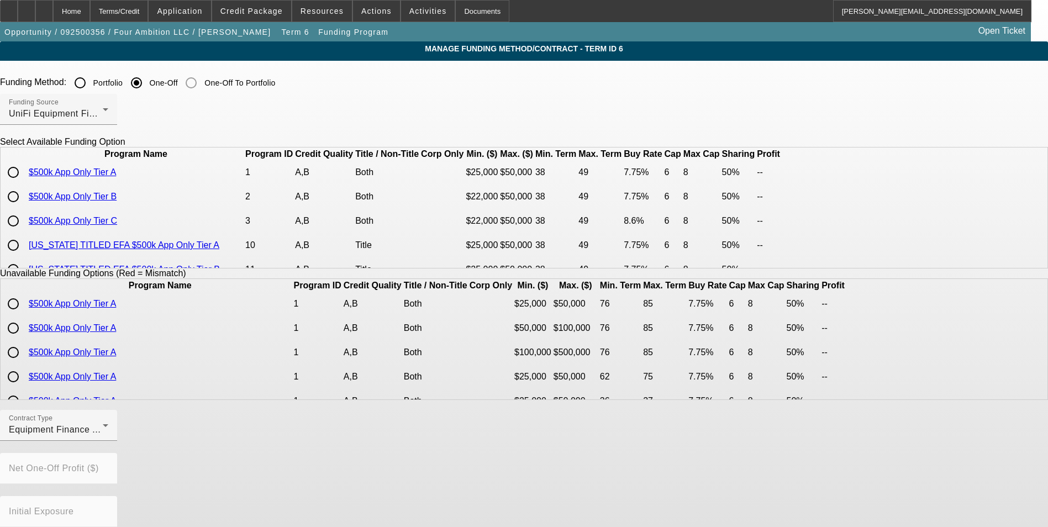
click at [24, 232] on input "radio" at bounding box center [13, 221] width 22 height 22
radio input "true"
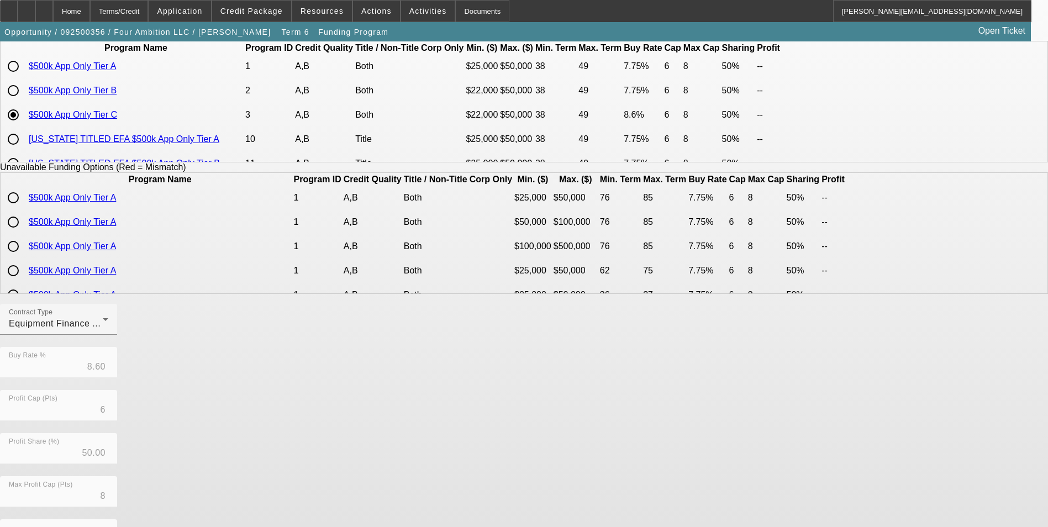
scroll to position [227, 0]
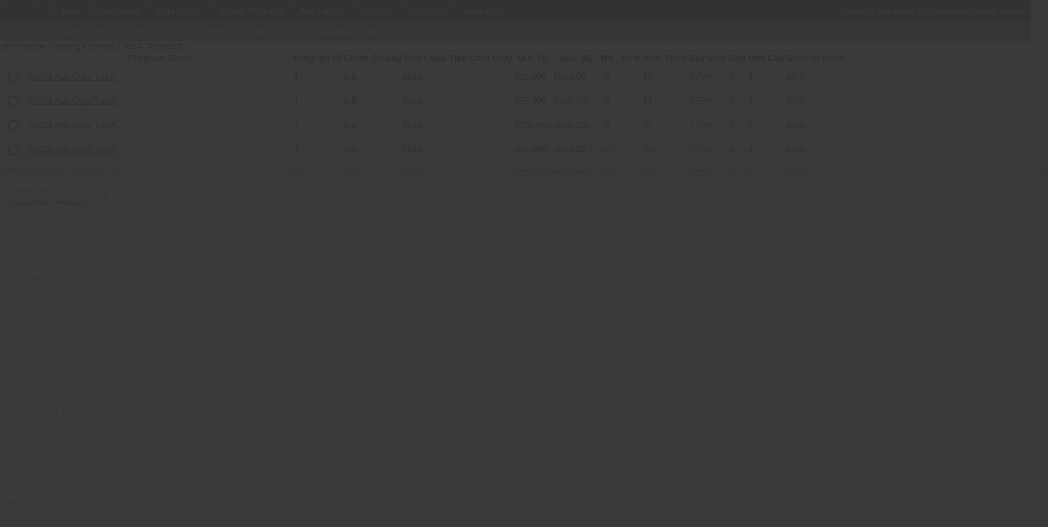
radio input "true"
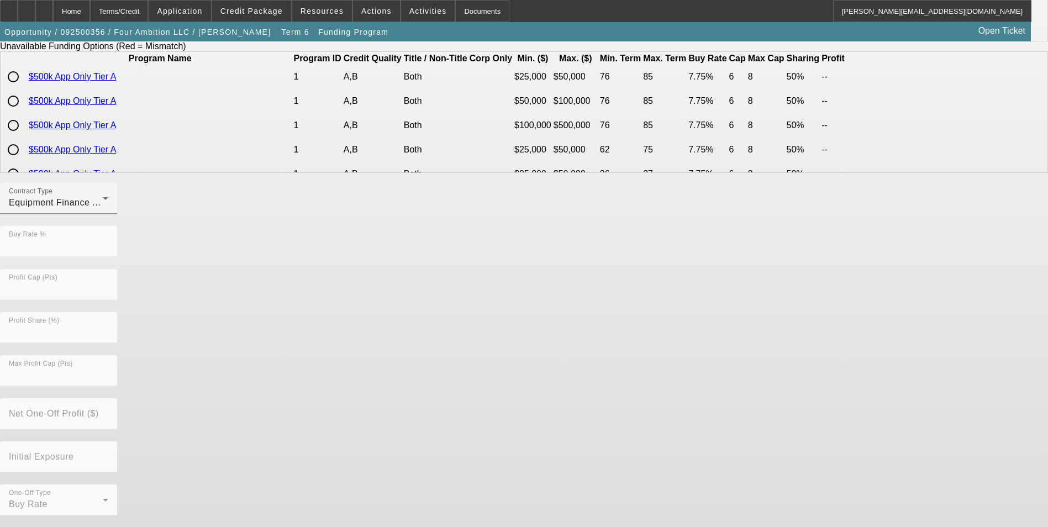
scroll to position [0, 0]
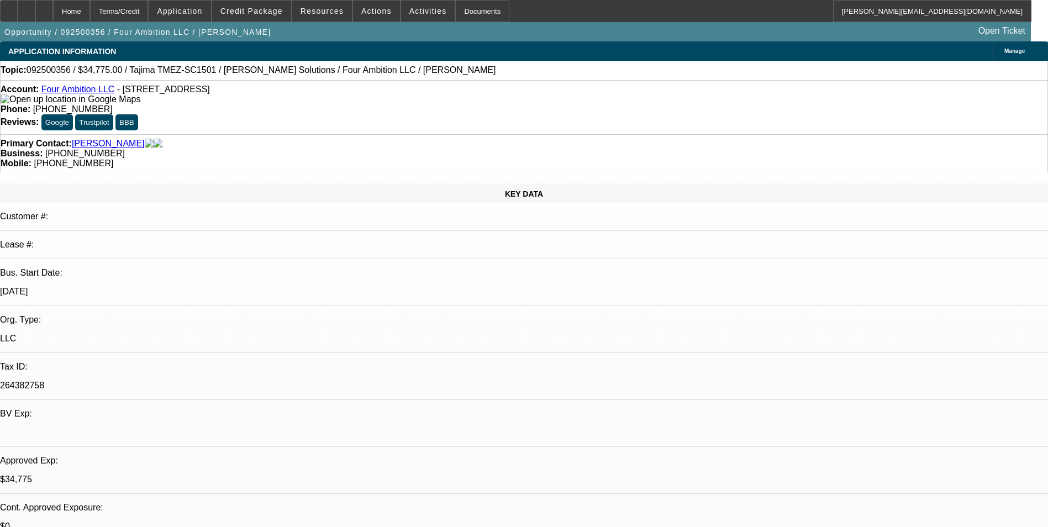
select select "0"
select select "2"
select select "0"
select select "6"
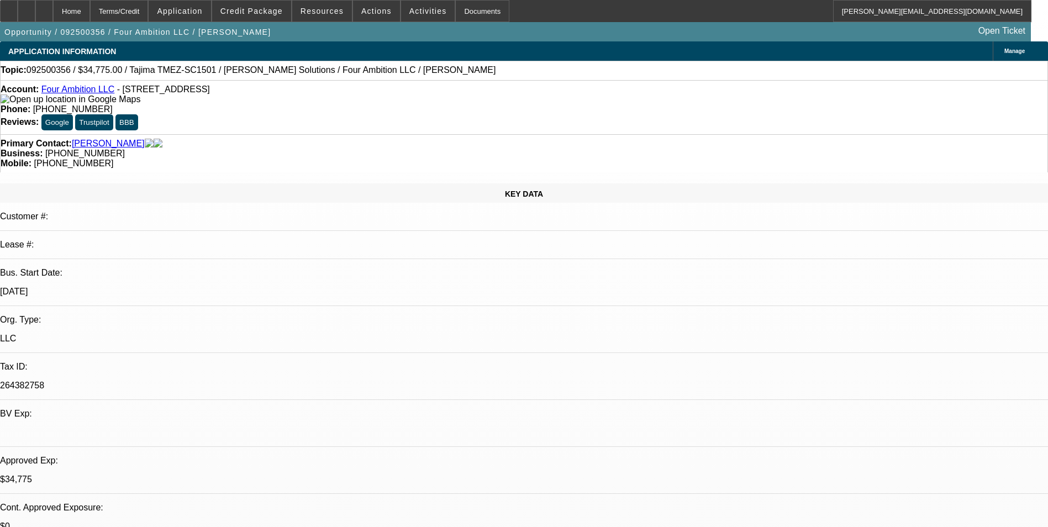
select select "0"
select select "2"
select select "0"
select select "6"
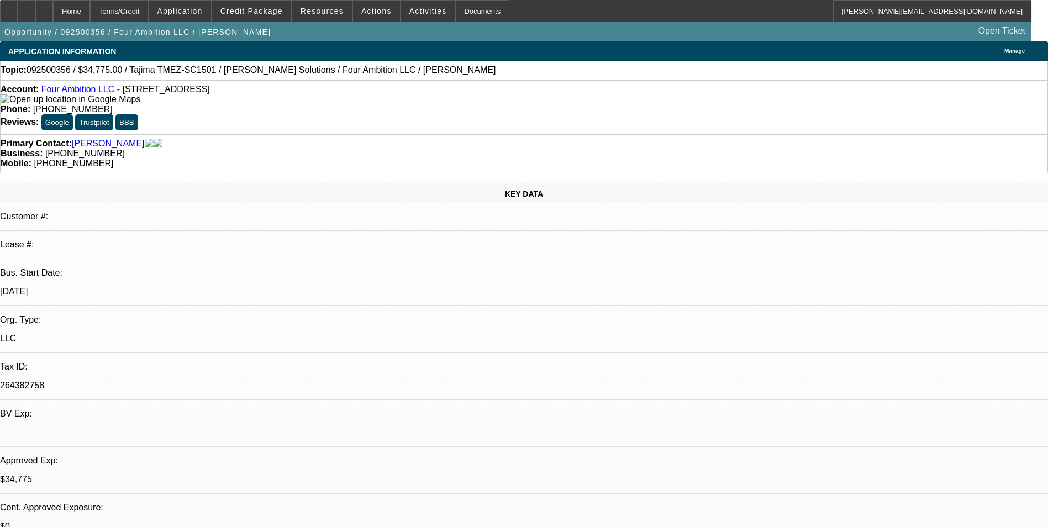
select select "0"
select select "2"
select select "0"
select select "6"
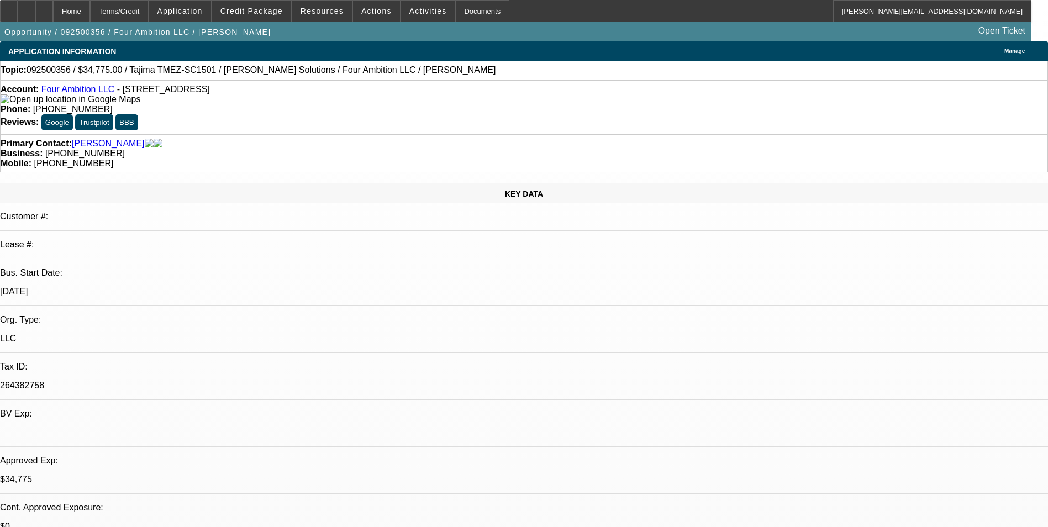
select select "0"
select select "2"
select select "0"
select select "6"
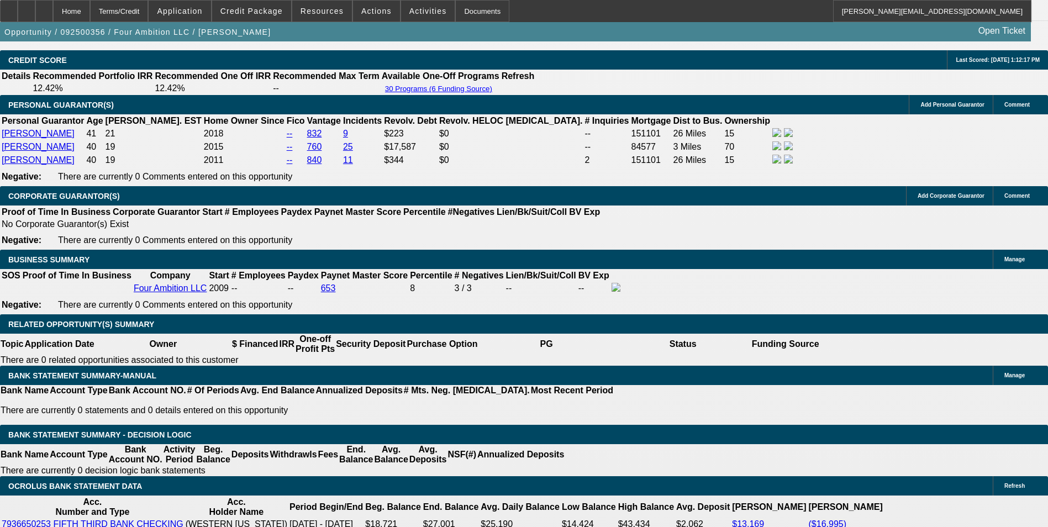
scroll to position [1602, 0]
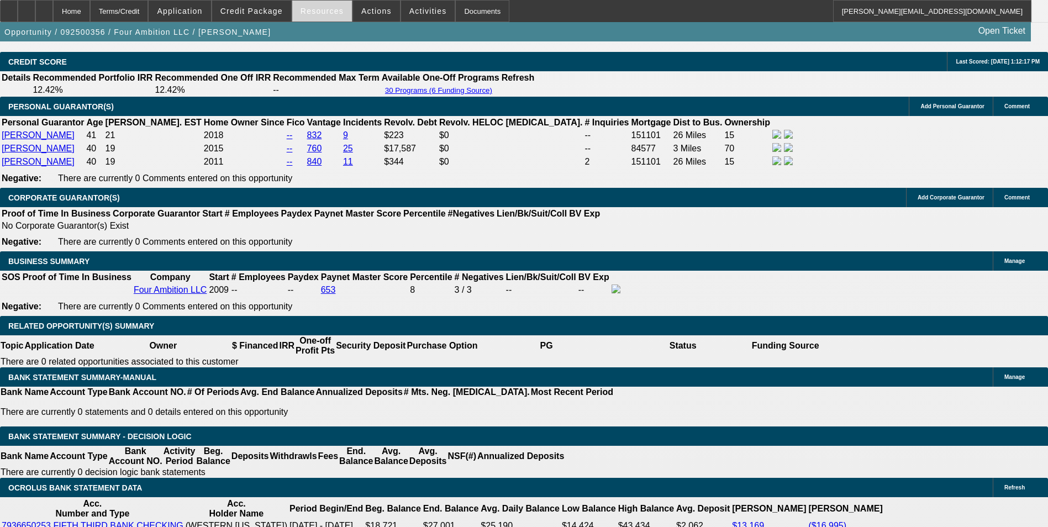
click at [332, 14] on span "Resources" at bounding box center [321, 11] width 43 height 9
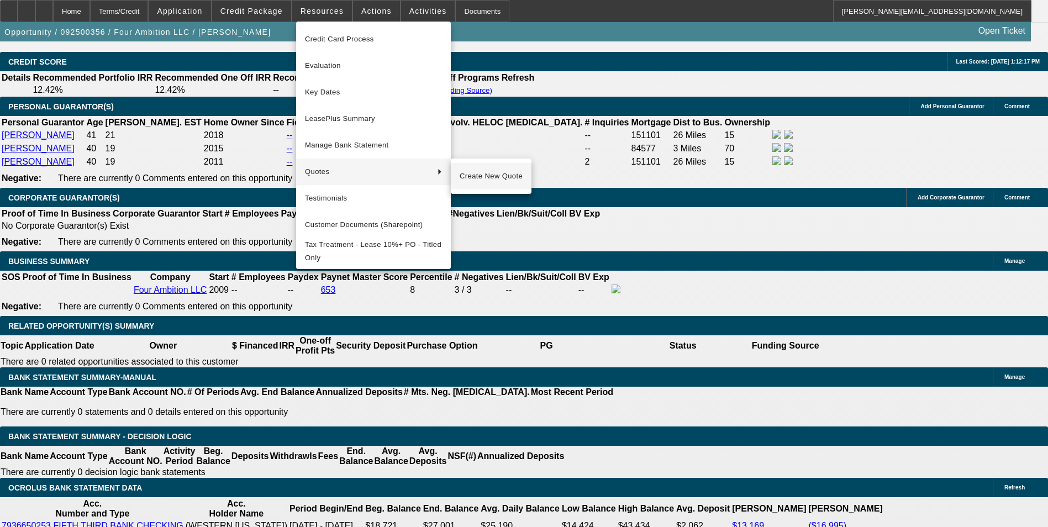
click at [485, 178] on span "Create New Quote" at bounding box center [491, 176] width 63 height 13
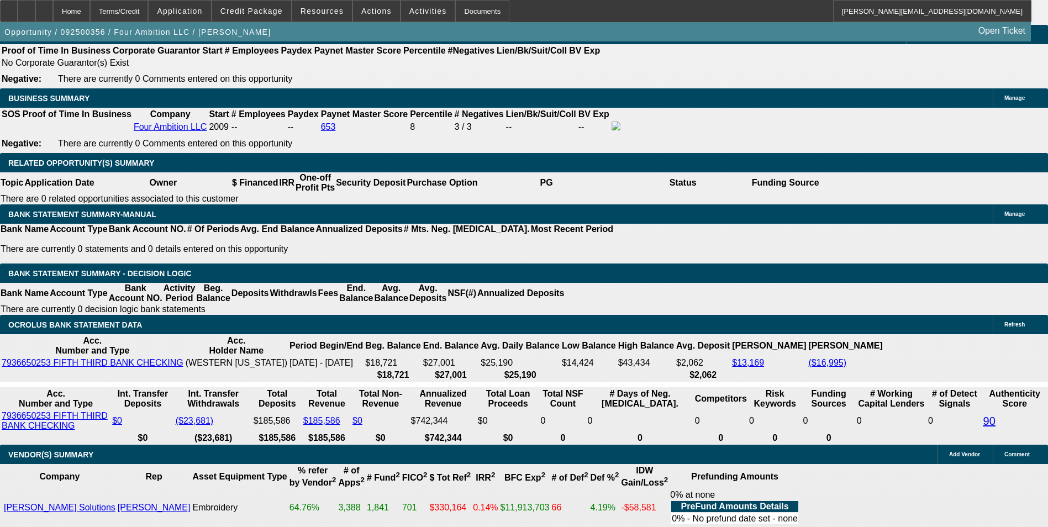
scroll to position [1767, 0]
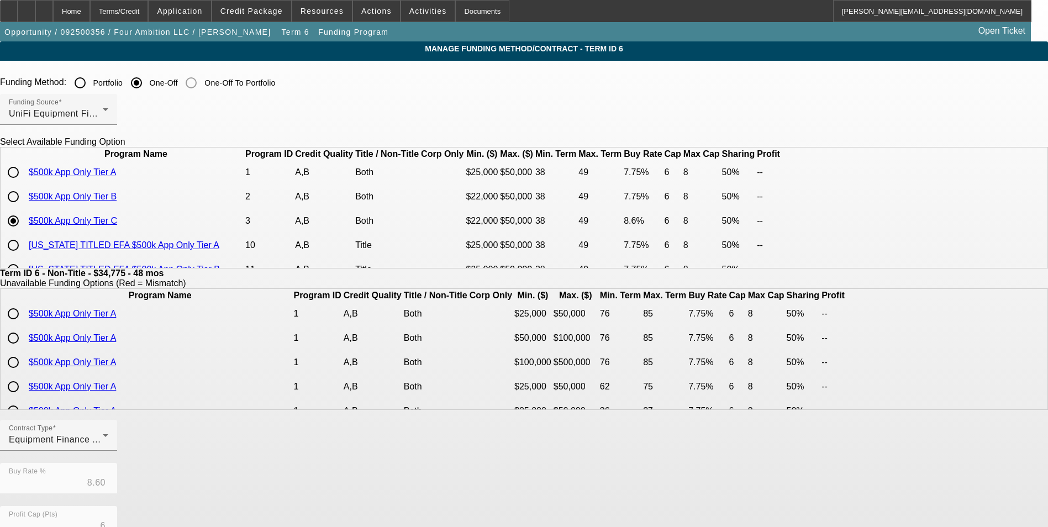
click at [24, 208] on input "radio" at bounding box center [13, 197] width 22 height 22
radio input "true"
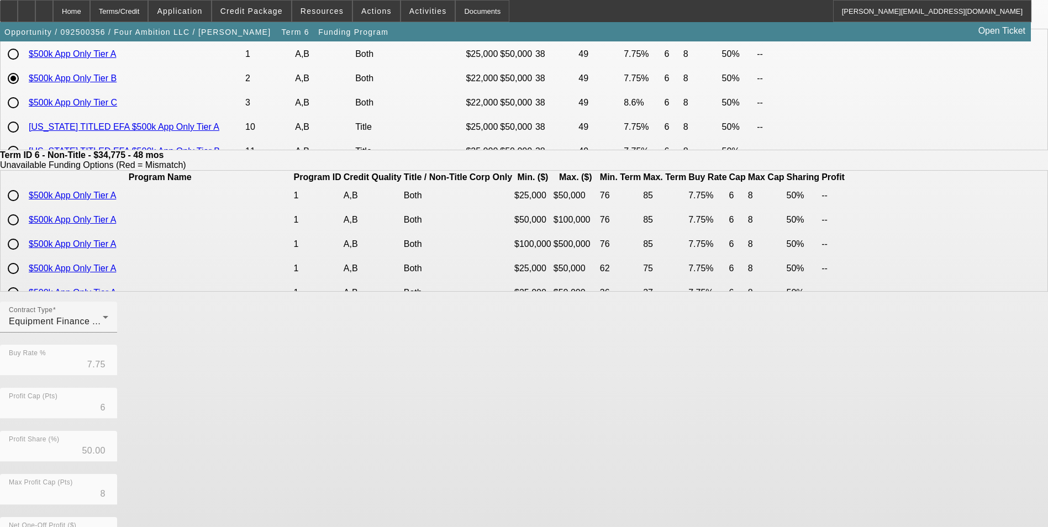
scroll to position [237, 0]
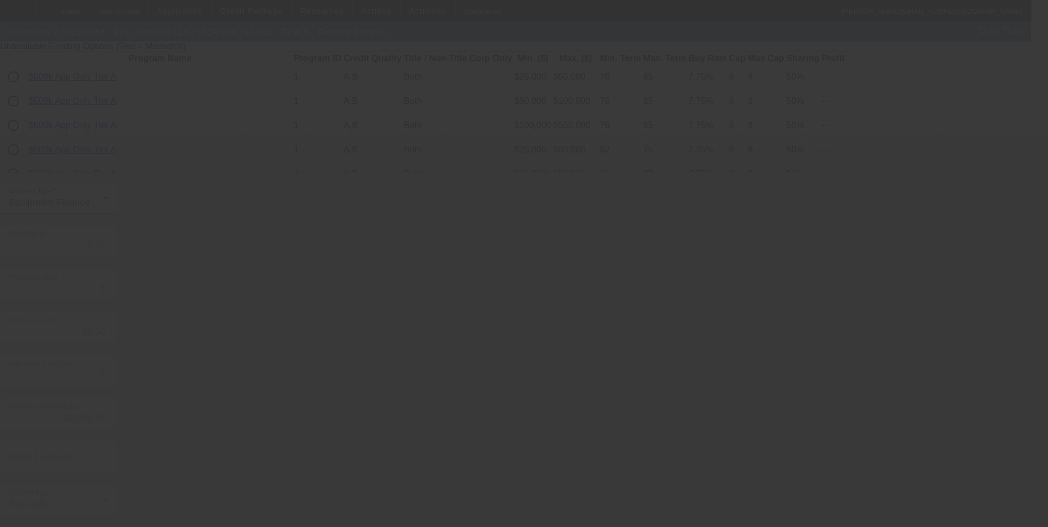
type input "8.60"
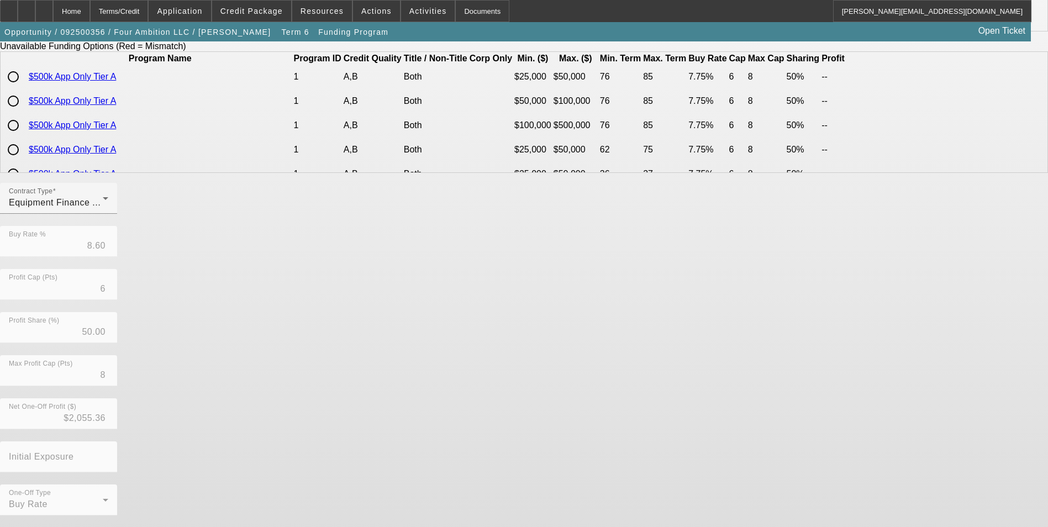
scroll to position [0, 0]
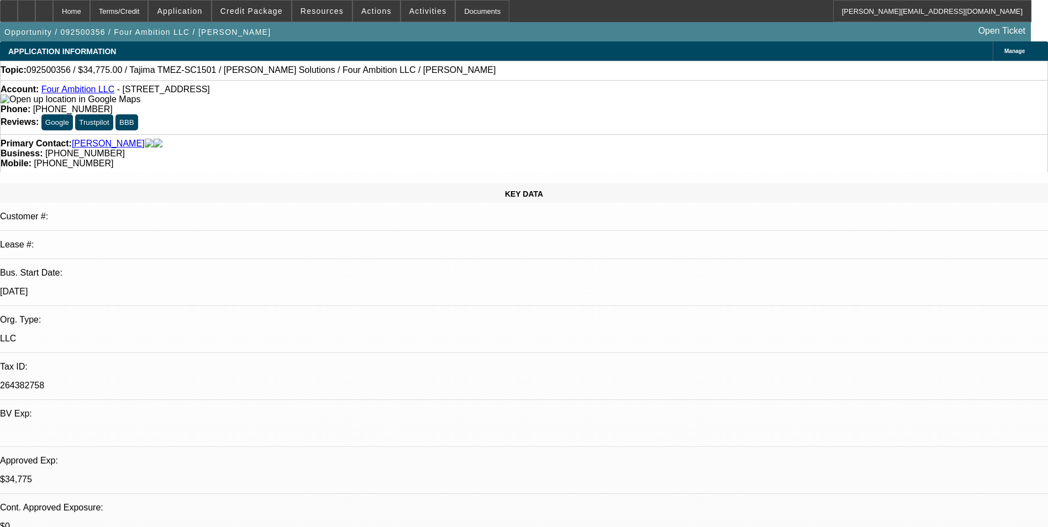
select select "0"
select select "2"
select select "0"
select select "6"
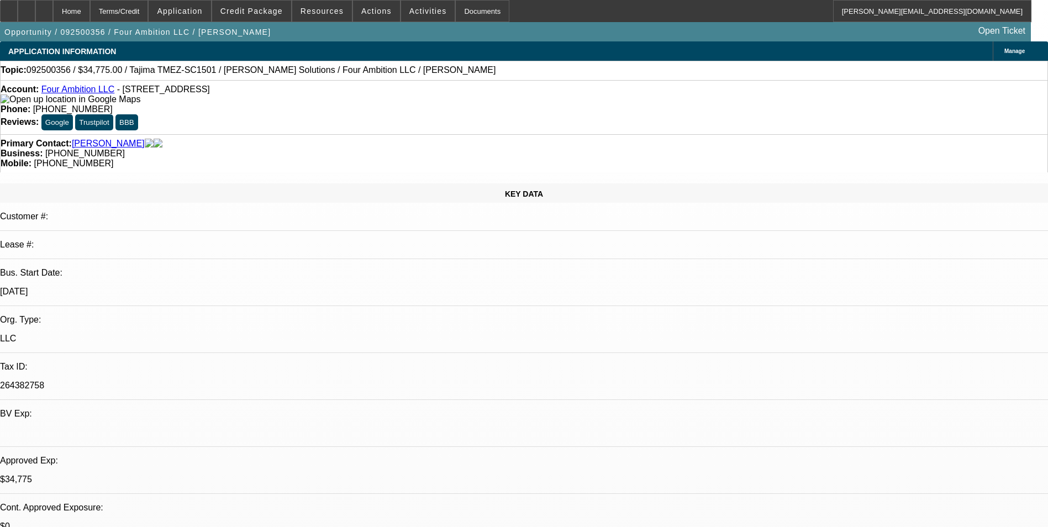
select select "0"
select select "2"
select select "0"
select select "6"
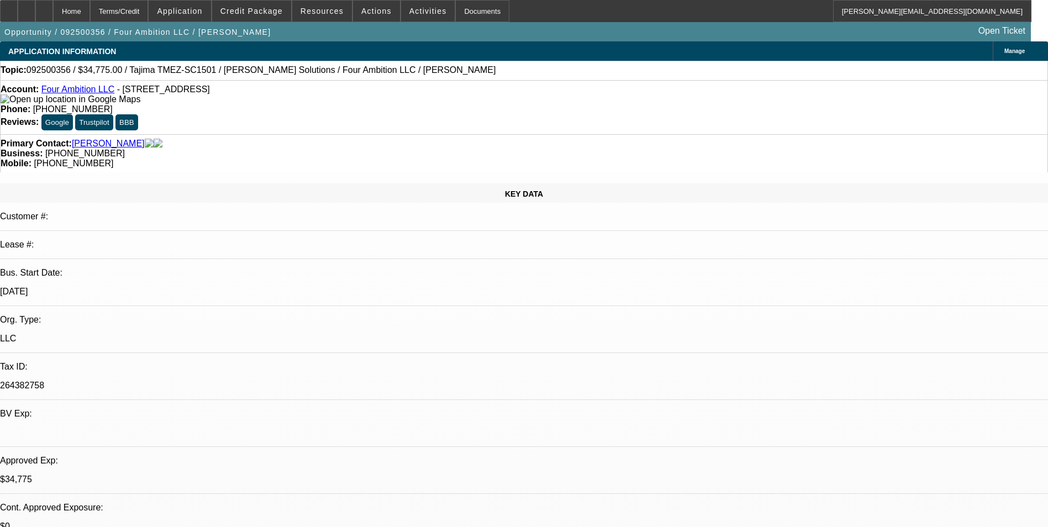
select select "0"
select select "2"
select select "0"
select select "6"
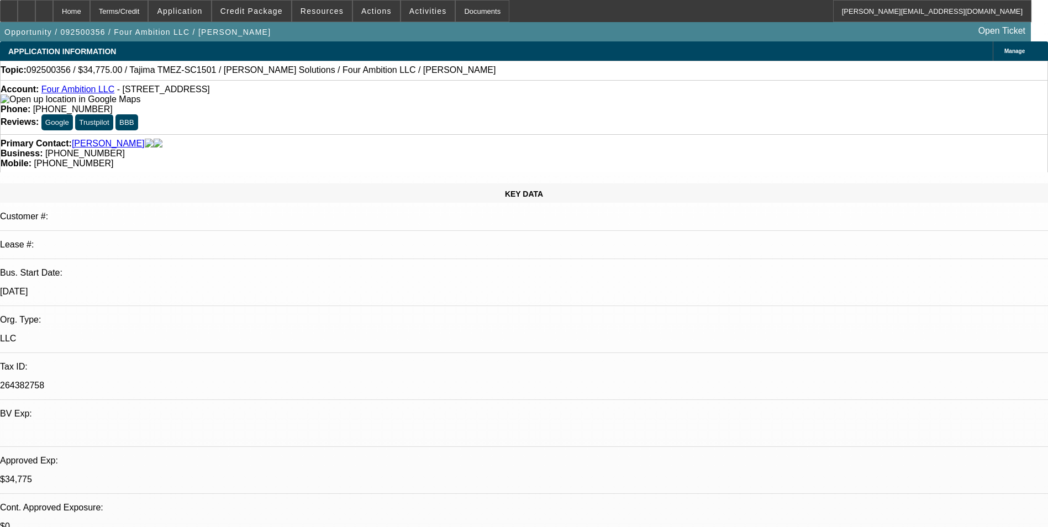
select select "0"
select select "2"
select select "0"
select select "6"
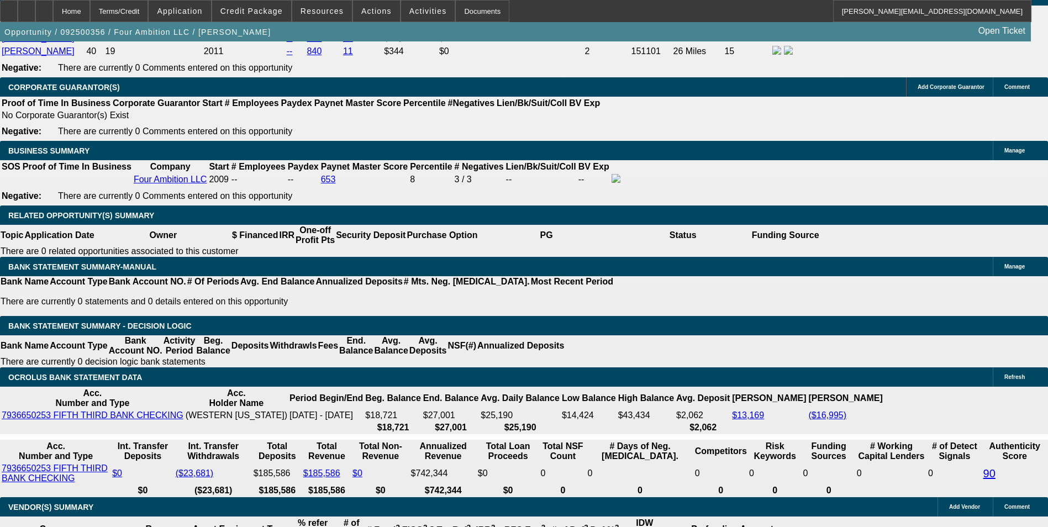
scroll to position [1767, 0]
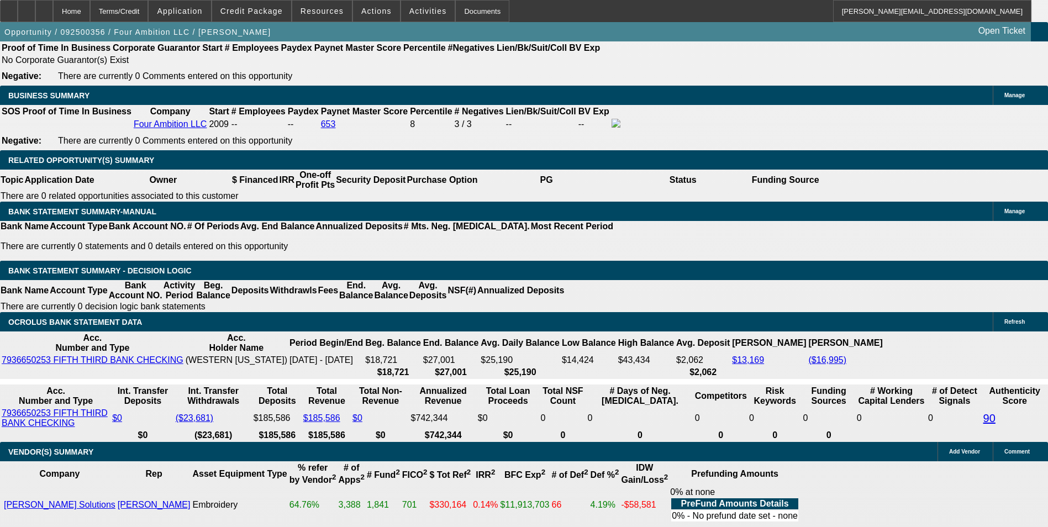
click at [335, 13] on span "Resources" at bounding box center [321, 11] width 43 height 9
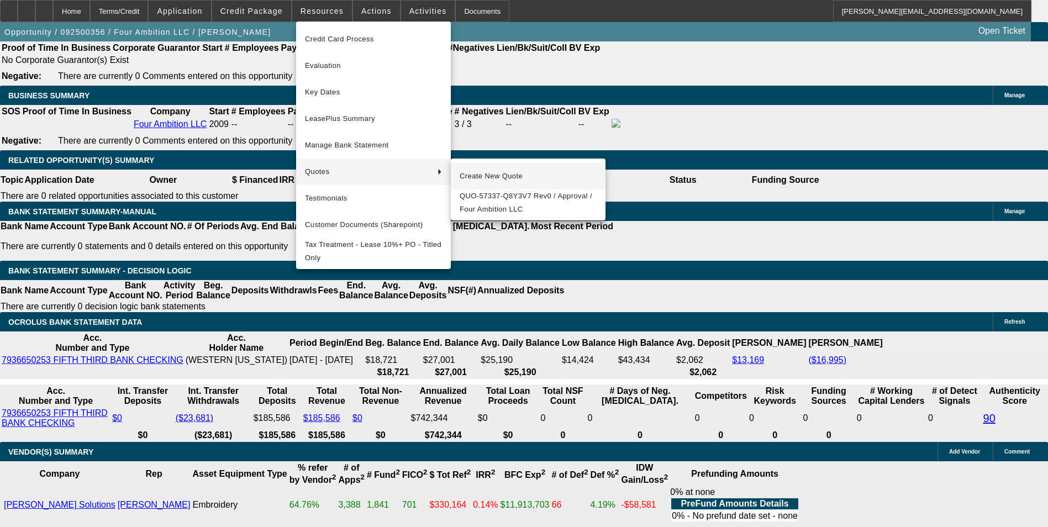
click at [494, 172] on span "Create New Quote" at bounding box center [528, 176] width 137 height 13
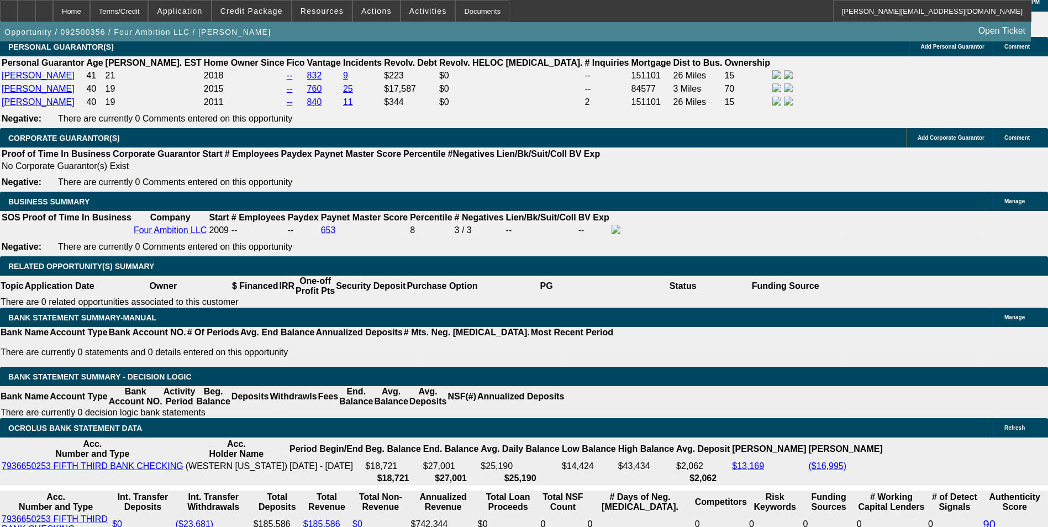
scroll to position [1657, 0]
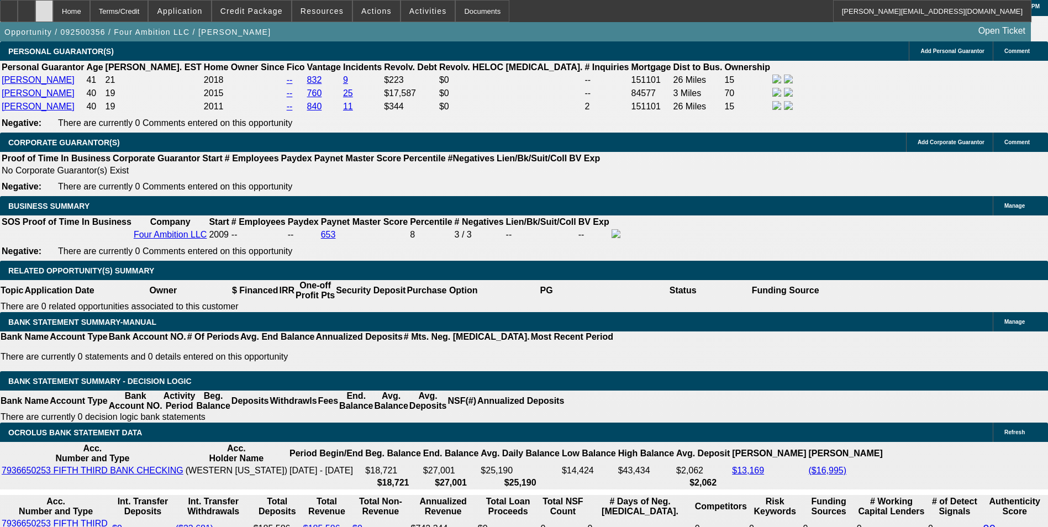
drag, startPoint x: 72, startPoint y: 12, endPoint x: 881, endPoint y: 118, distance: 816.1
click at [44, 7] on icon at bounding box center [44, 7] width 0 height 0
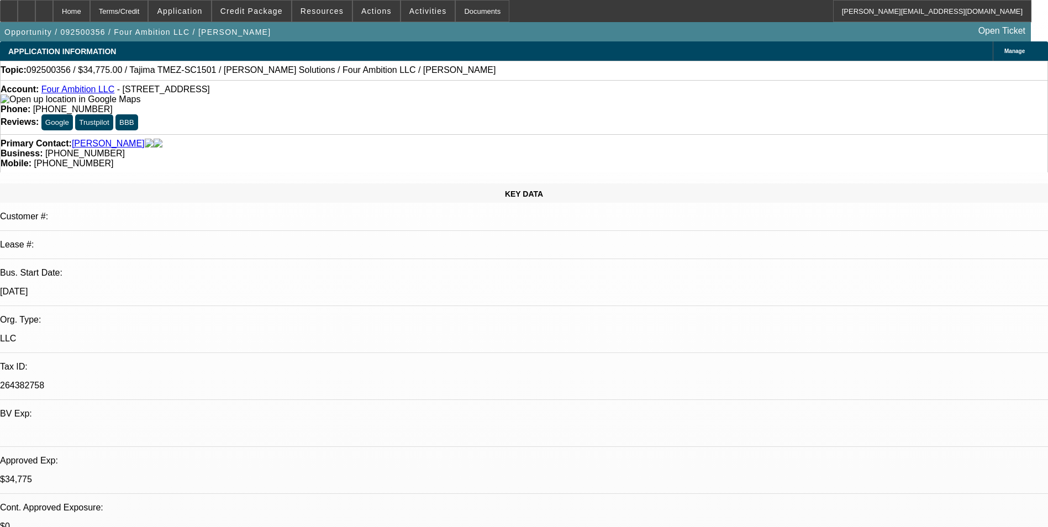
select select "0"
select select "2"
select select "0"
select select "2"
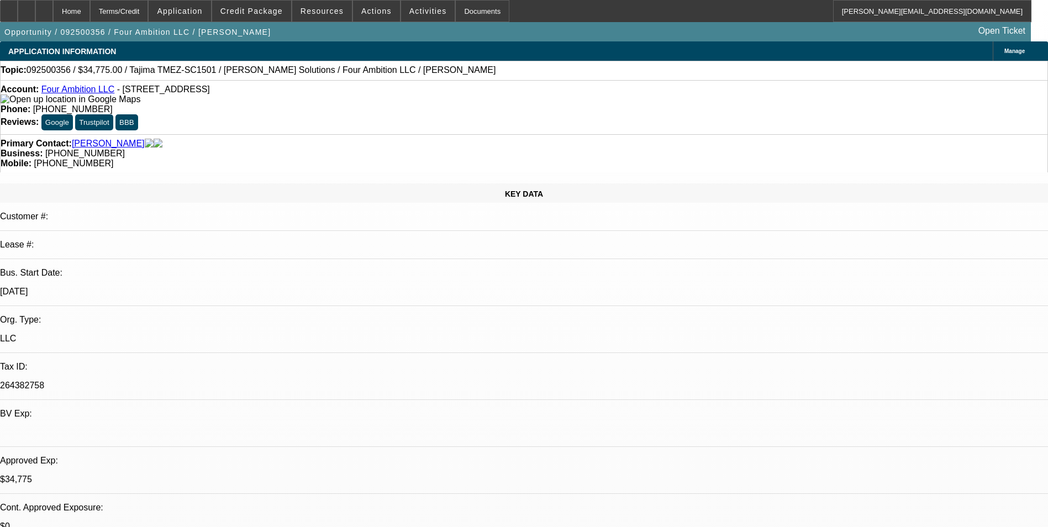
select select "0"
select select "2"
select select "0"
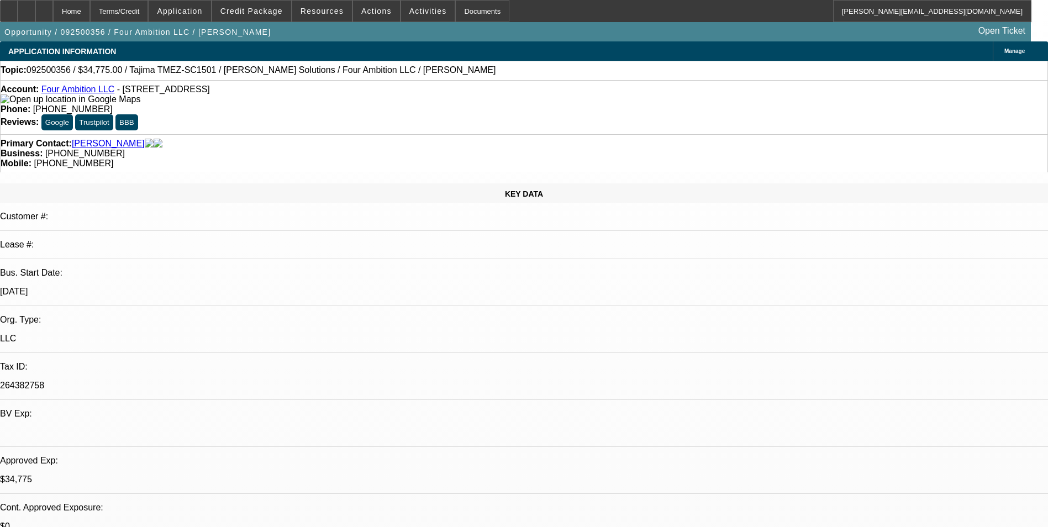
select select "2"
select select "0"
select select "1"
select select "2"
select select "6"
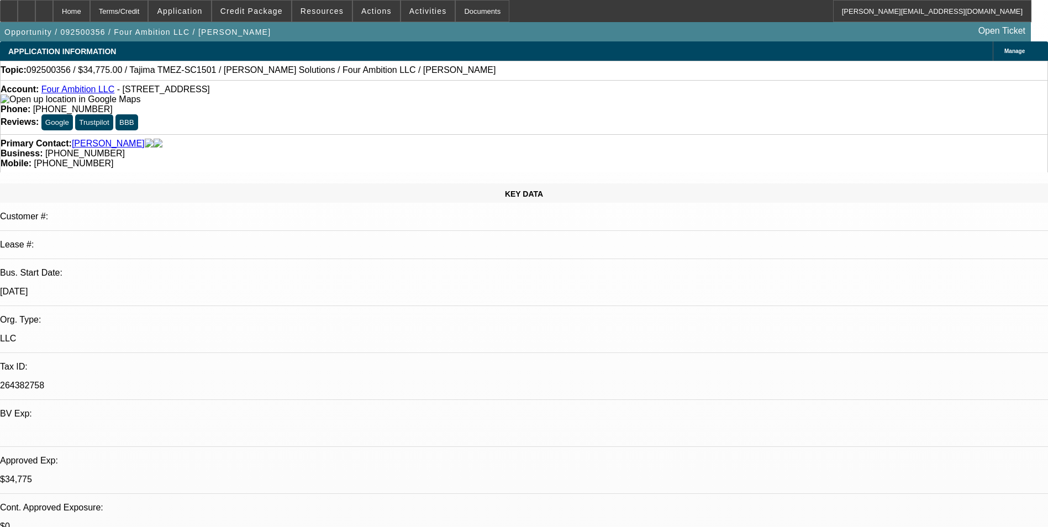
select select "1"
select select "2"
select select "6"
select select "1"
select select "2"
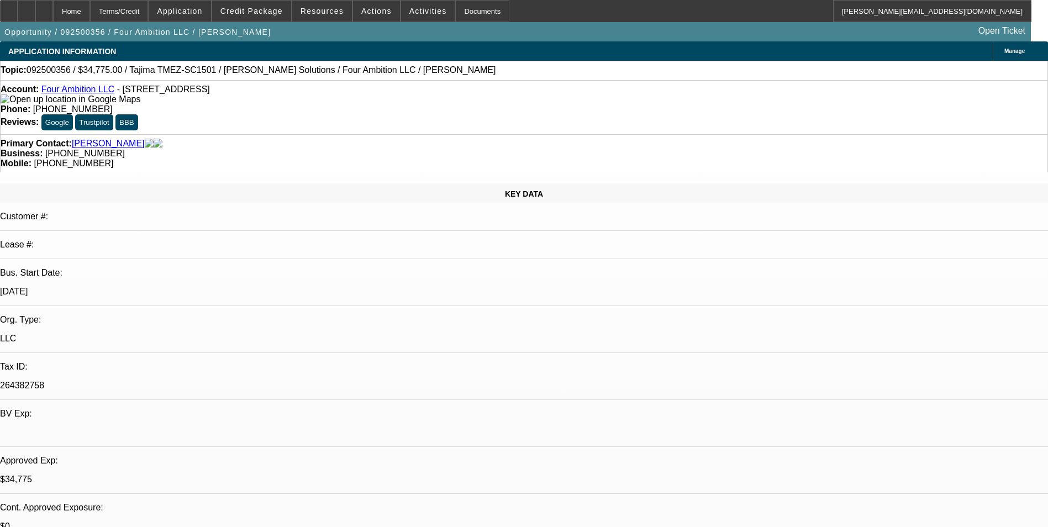
select select "6"
select select "1"
select select "2"
select select "6"
drag, startPoint x: 950, startPoint y: 66, endPoint x: 629, endPoint y: 65, distance: 321.4
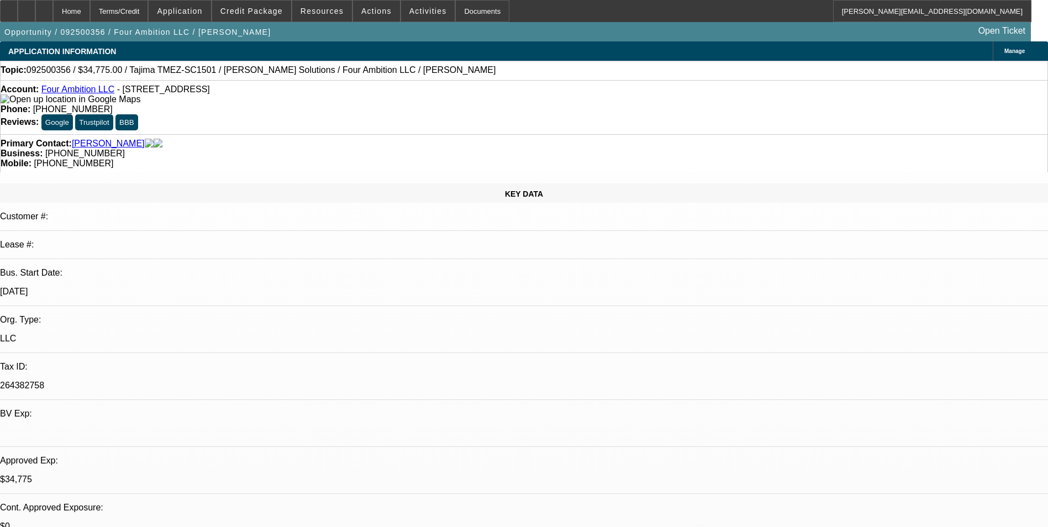
click at [409, 11] on span "Activities" at bounding box center [428, 11] width 38 height 9
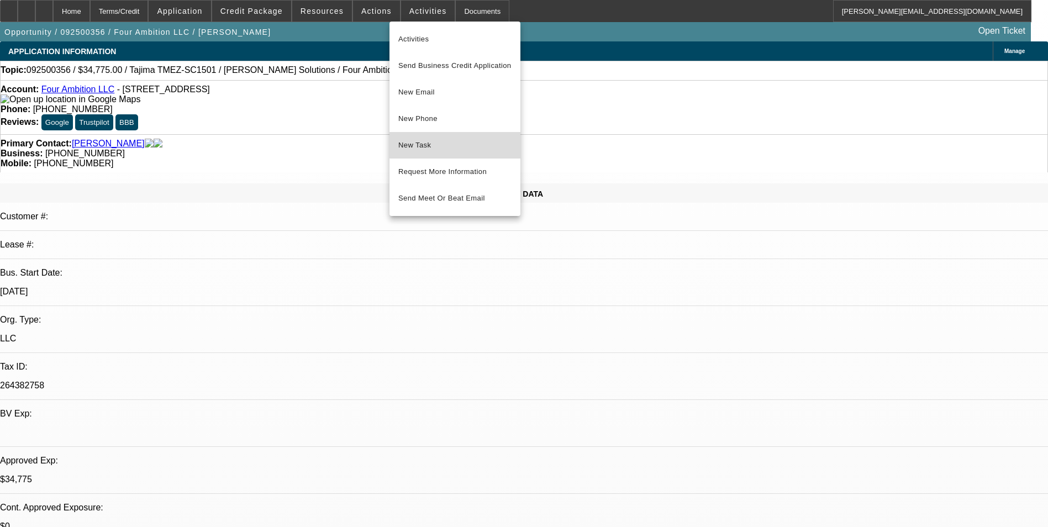
click at [459, 142] on span "New Task" at bounding box center [454, 145] width 113 height 13
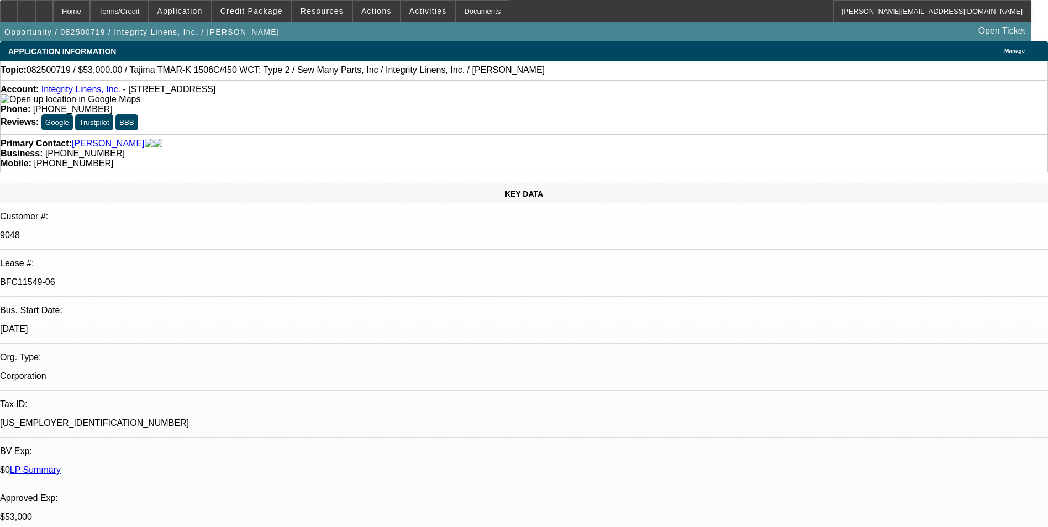
select select "0"
select select "2"
select select "0"
select select "2"
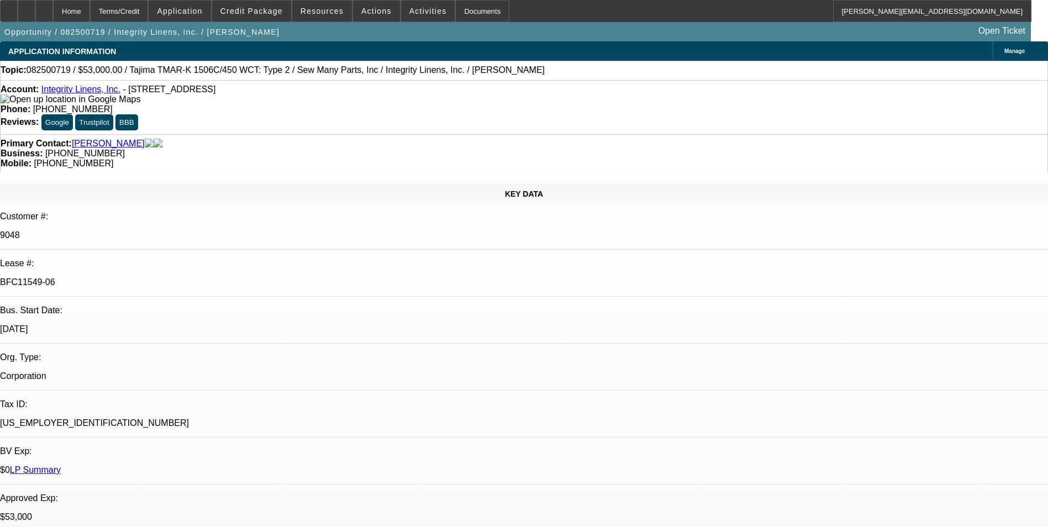
select select "0"
select select "2"
select select "0"
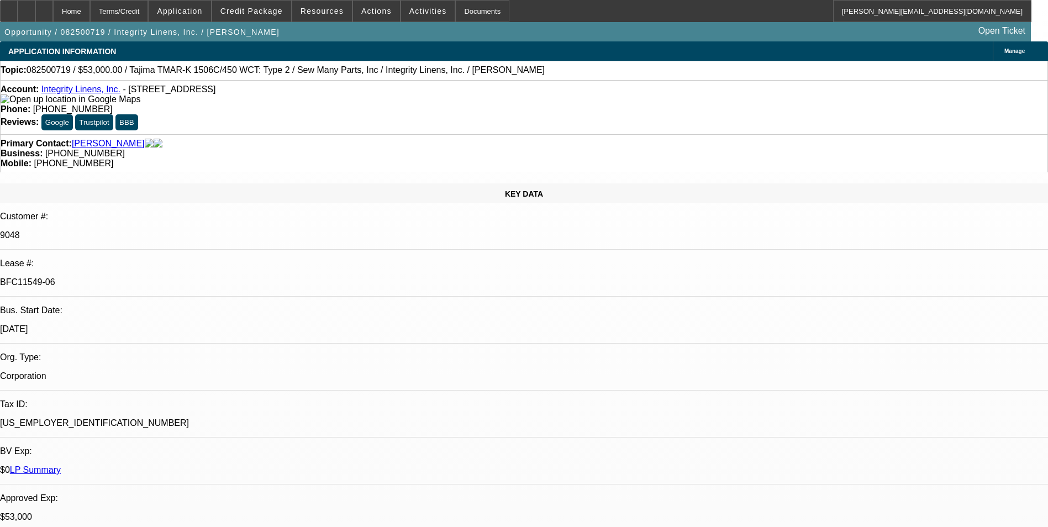
select select "2"
select select "0"
select select "1"
select select "2"
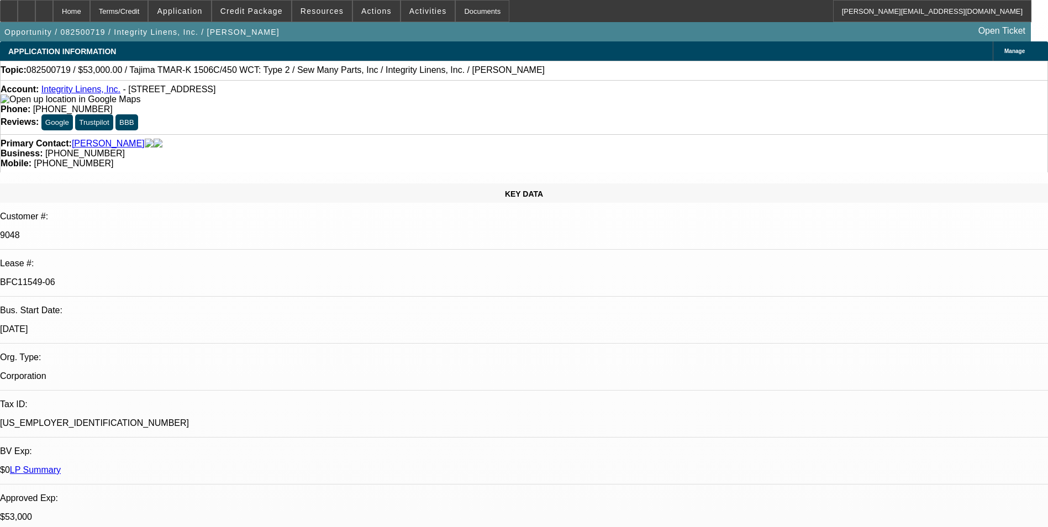
select select "1"
select select "2"
select select "1"
select select "2"
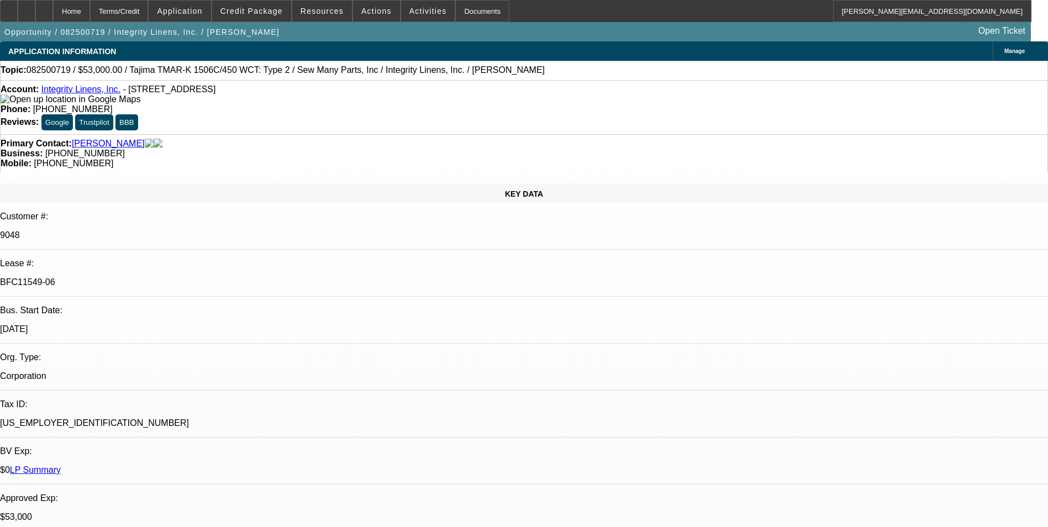
select select "2"
select select "1"
select select "2"
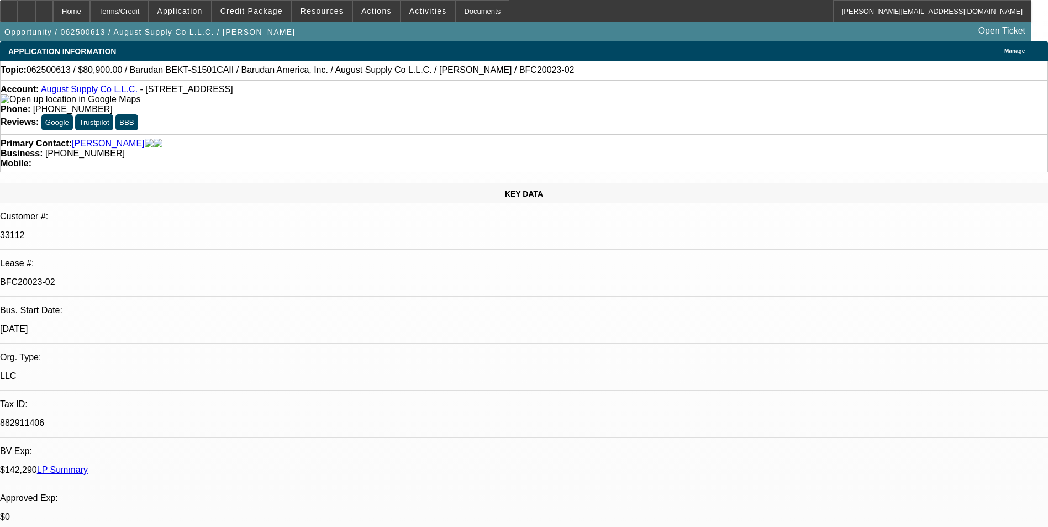
select select "0"
select select "2"
select select "0.1"
select select "4"
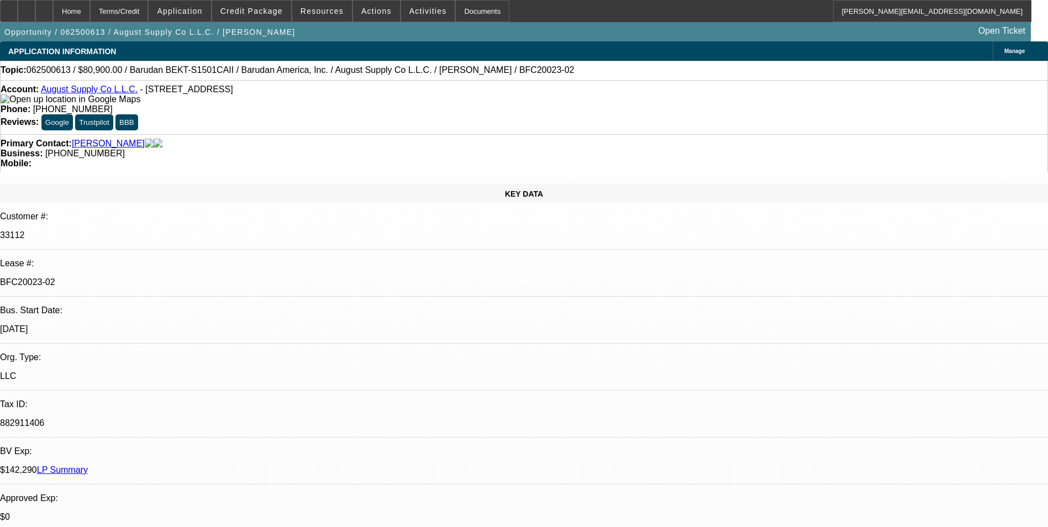
select select "0"
select select "2"
select select "0.1"
select select "4"
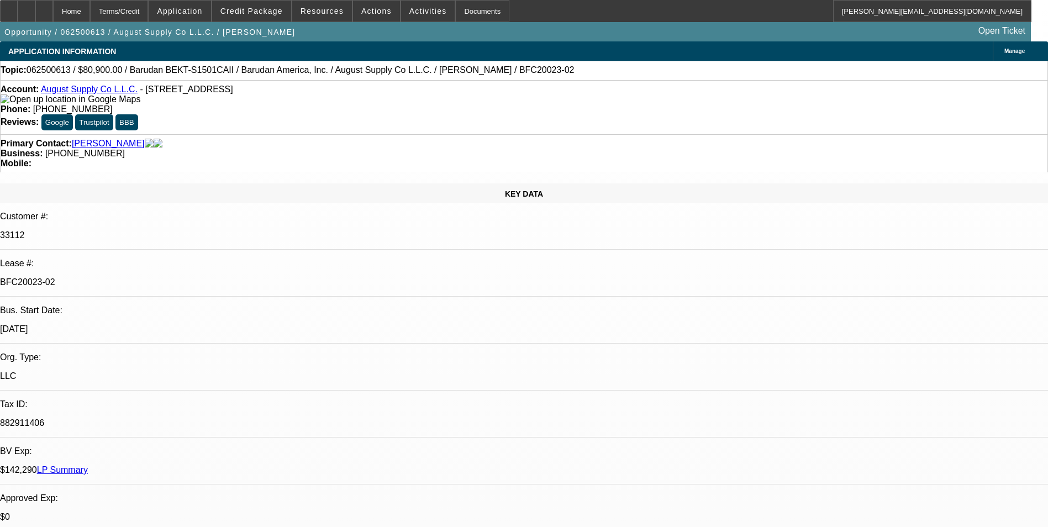
select select "0"
select select "2"
select select "0.1"
select select "4"
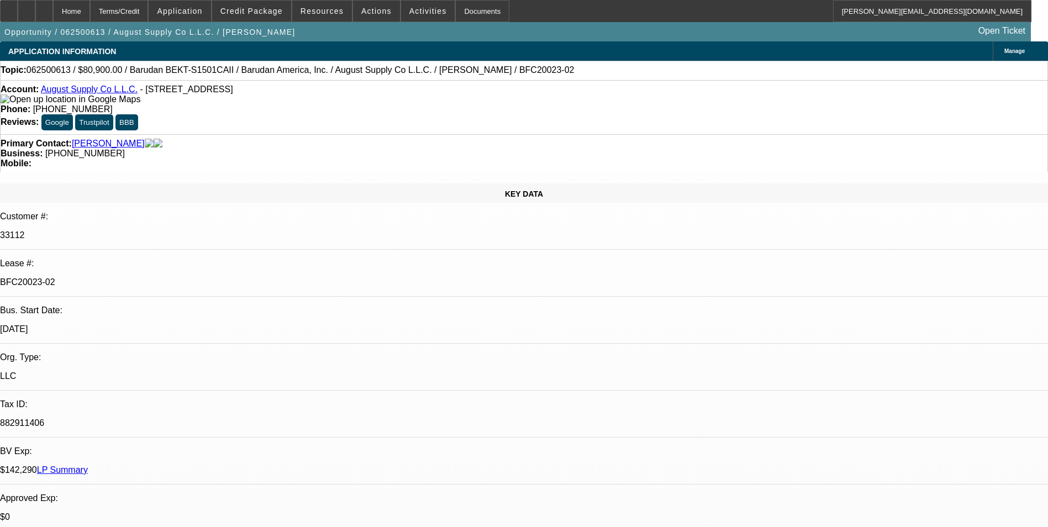
select select "0"
select select "2"
select select "0.1"
select select "4"
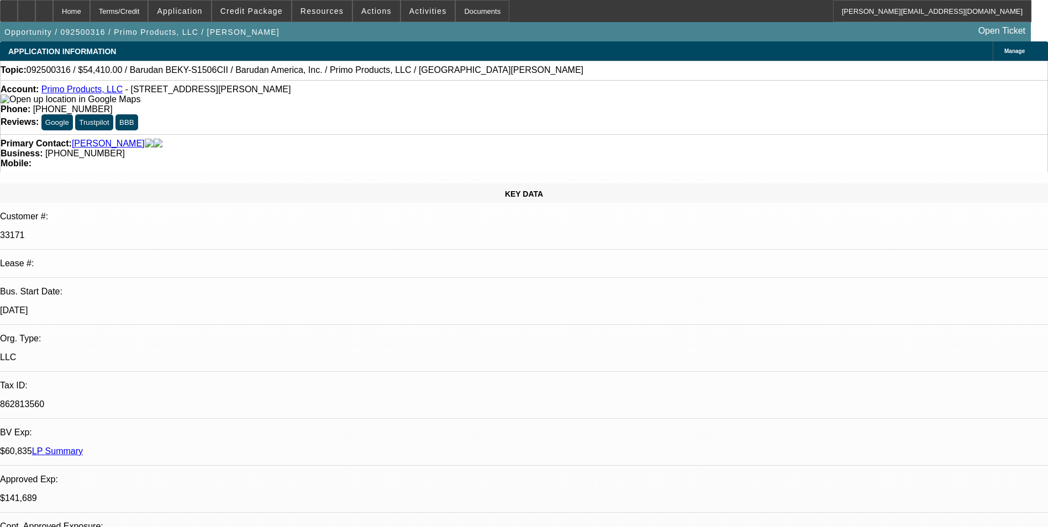
select select "0"
select select "2"
select select "0.1"
select select "4"
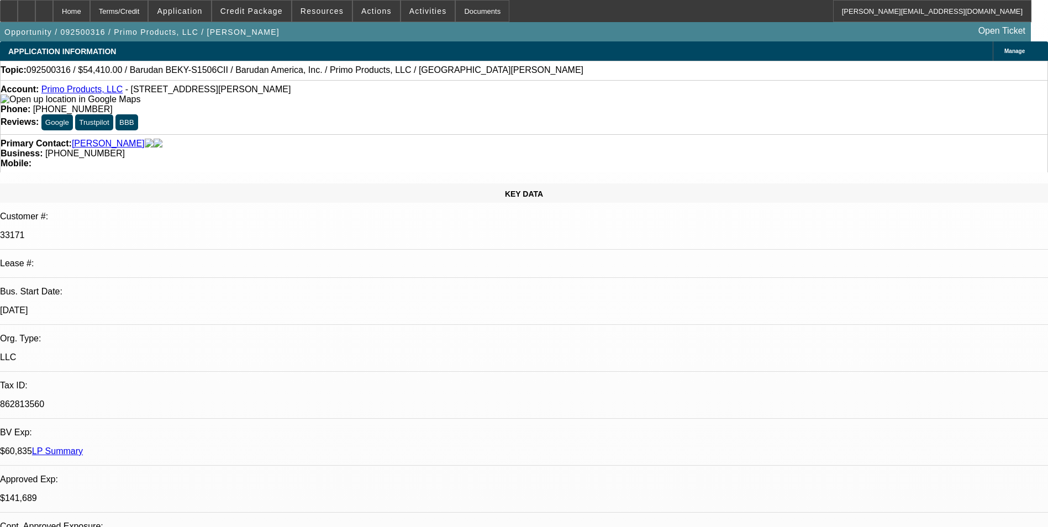
select select "0"
select select "2"
select select "0.1"
select select "4"
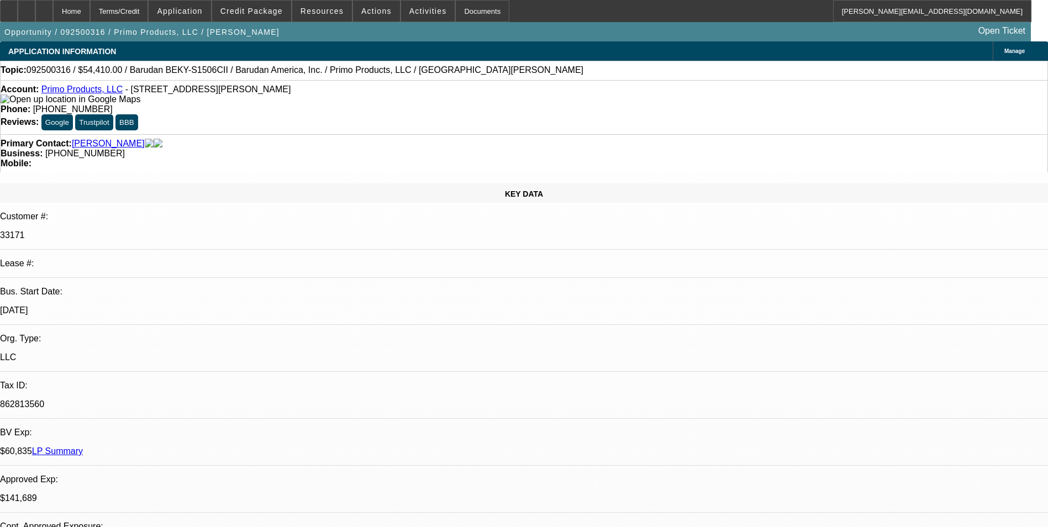
select select "0"
select select "0.1"
select select "4"
select select "0"
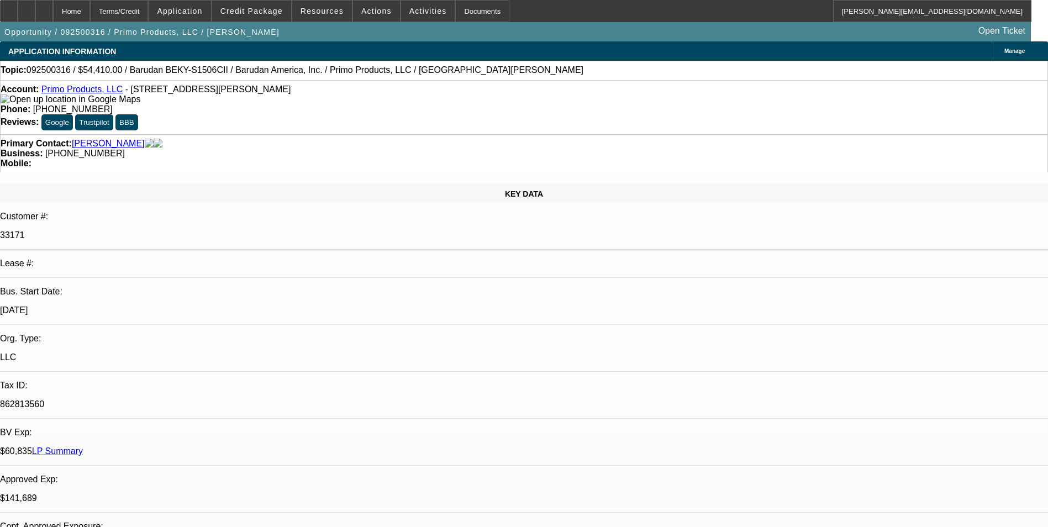
select select "2"
select select "0.1"
select select "4"
